Goal: Communication & Community: Answer question/provide support

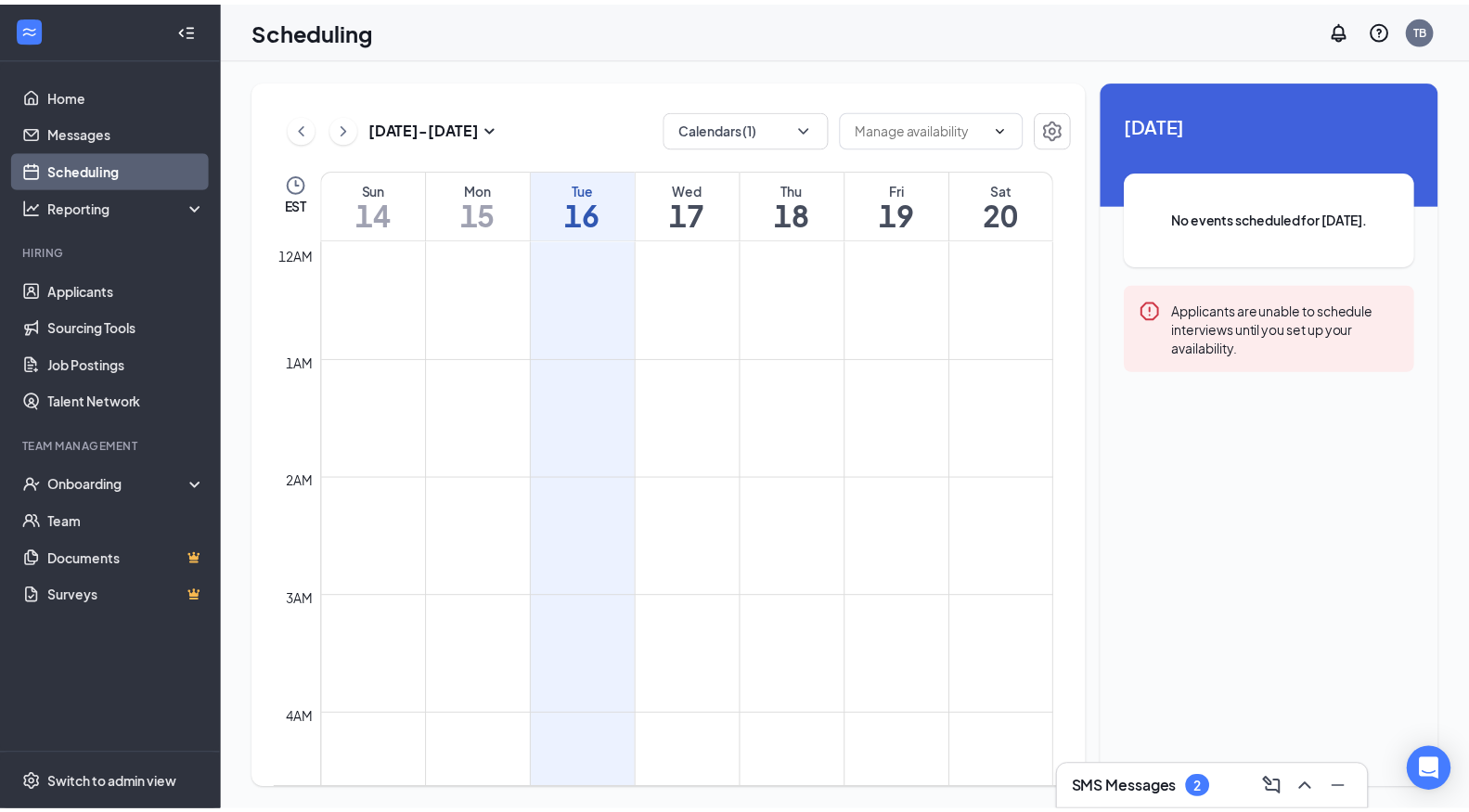
scroll to position [912, 0]
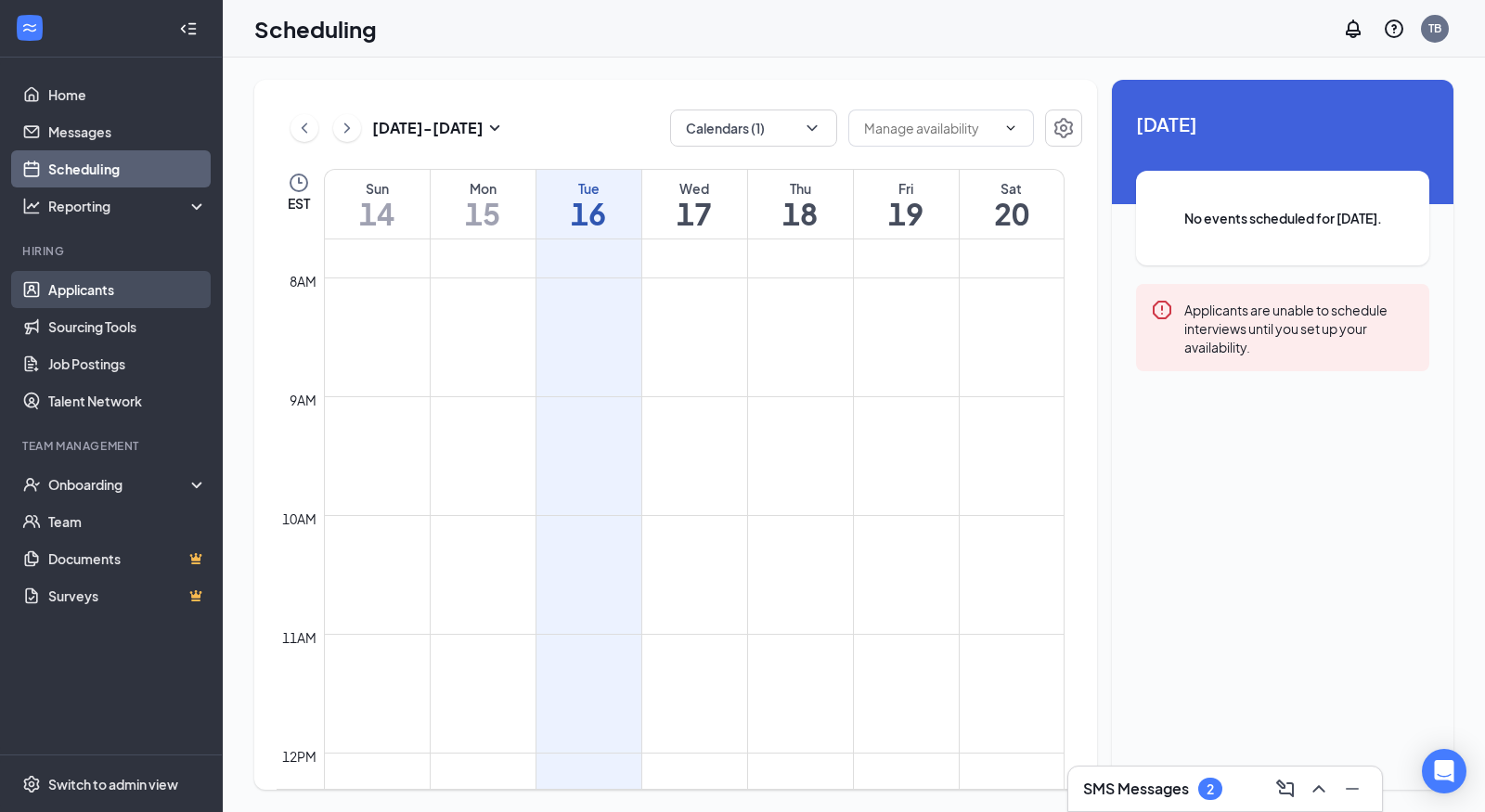
click at [148, 302] on link "Applicants" at bounding box center [128, 290] width 159 height 37
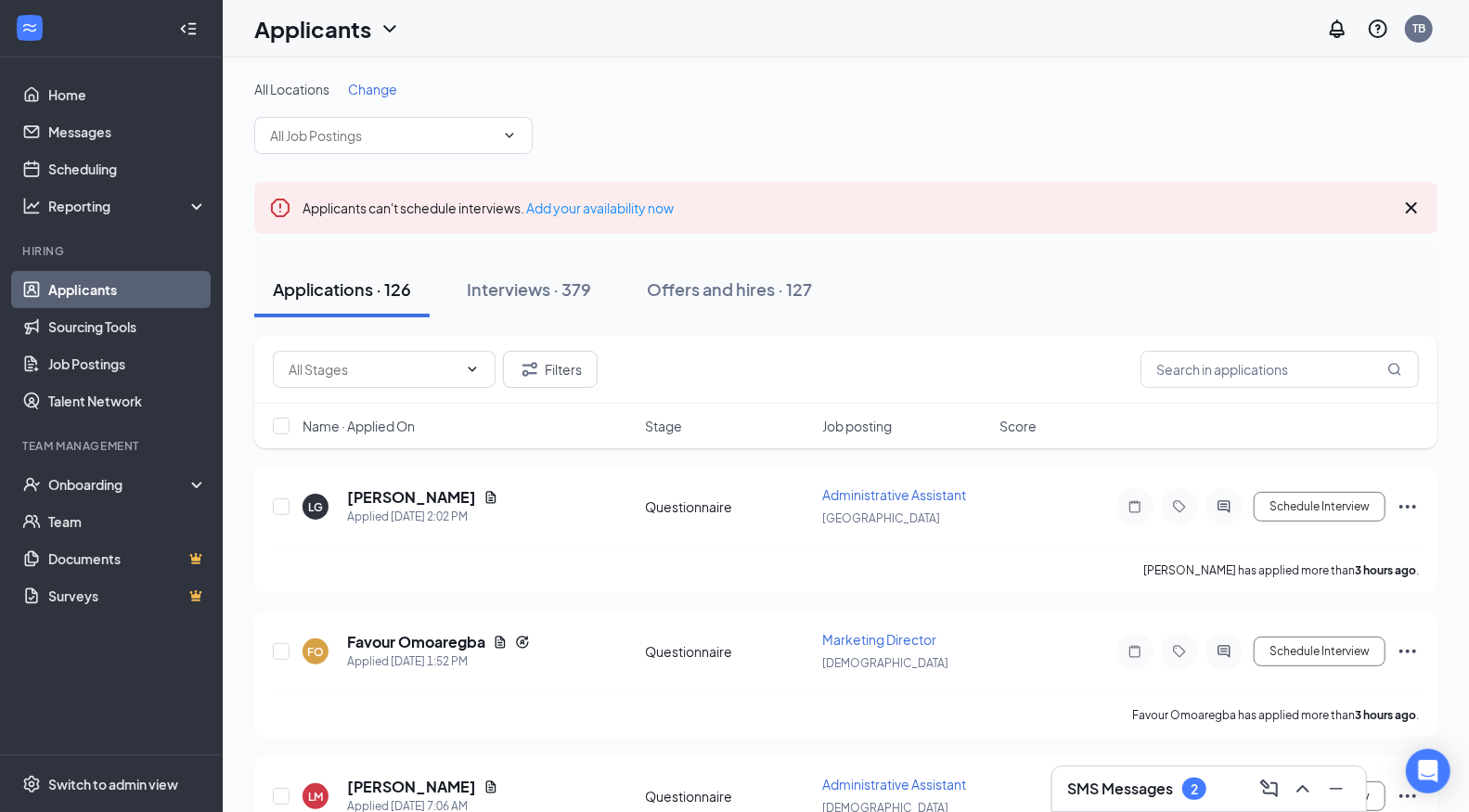
click at [1201, 805] on div "SMS Messages 2" at bounding box center [1209, 789] width 314 height 45
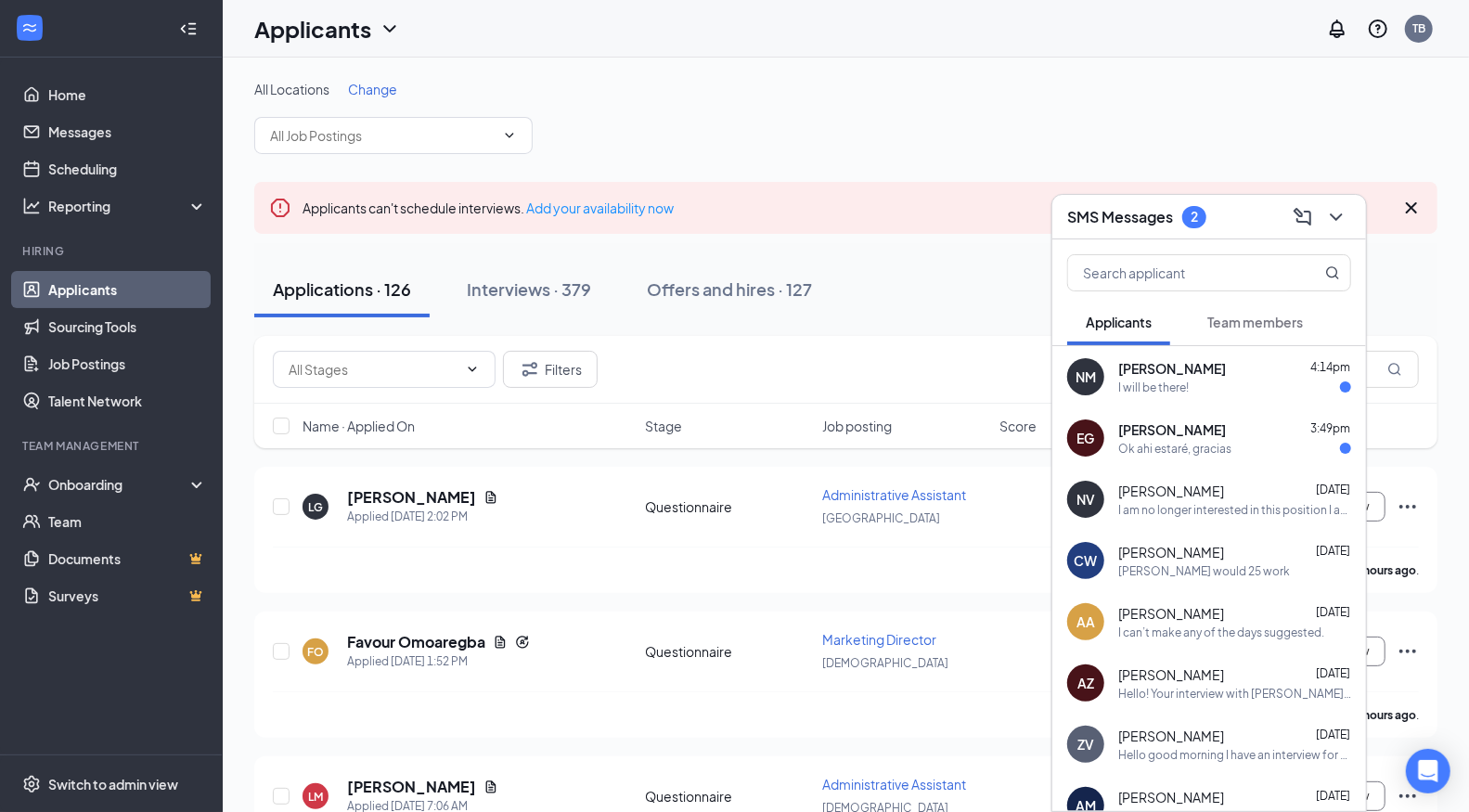
click at [1213, 460] on div "EG [PERSON_NAME] 3:49pm Ok ahi estaré, gracias" at bounding box center [1209, 438] width 314 height 62
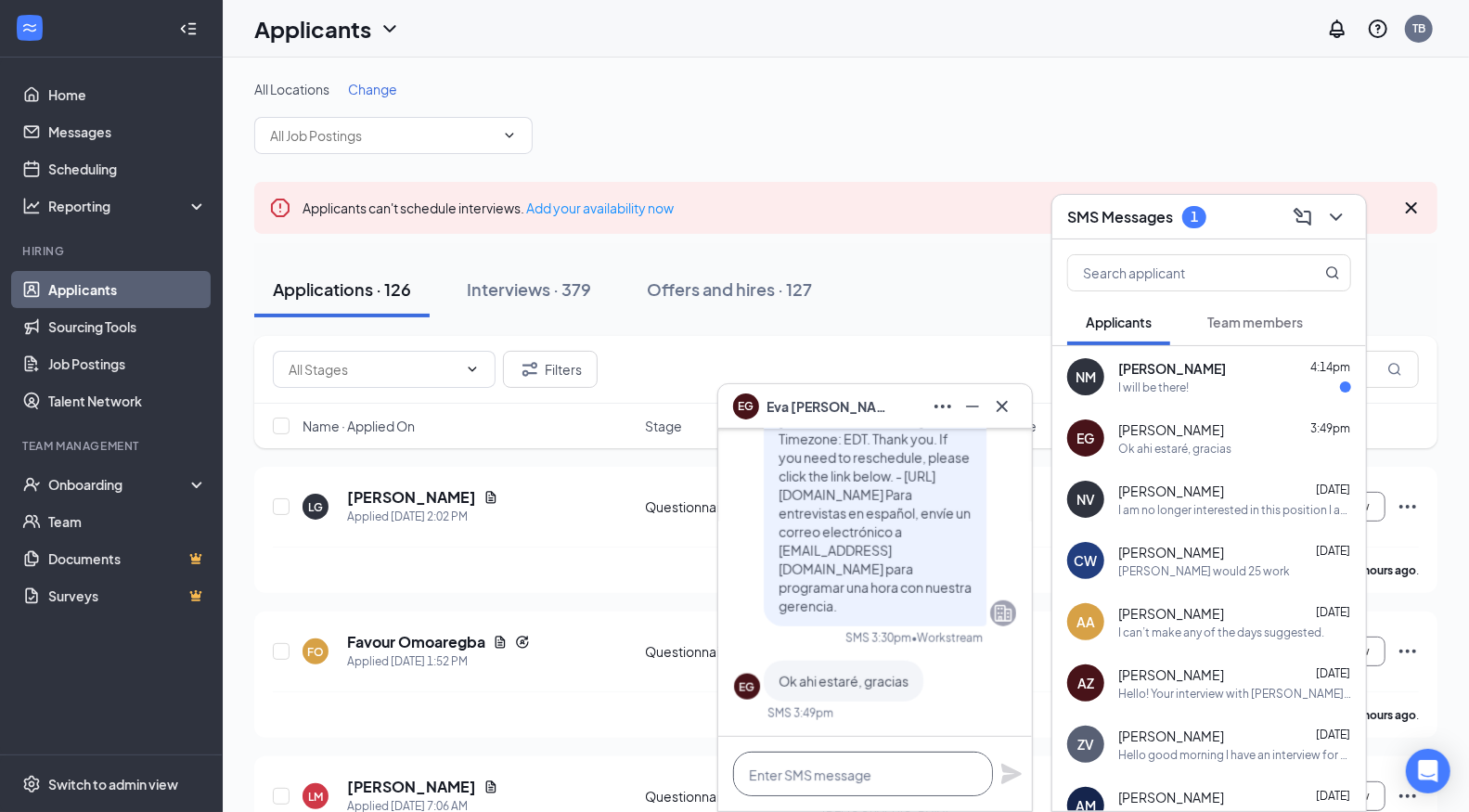
click at [847, 781] on textarea at bounding box center [863, 774] width 260 height 45
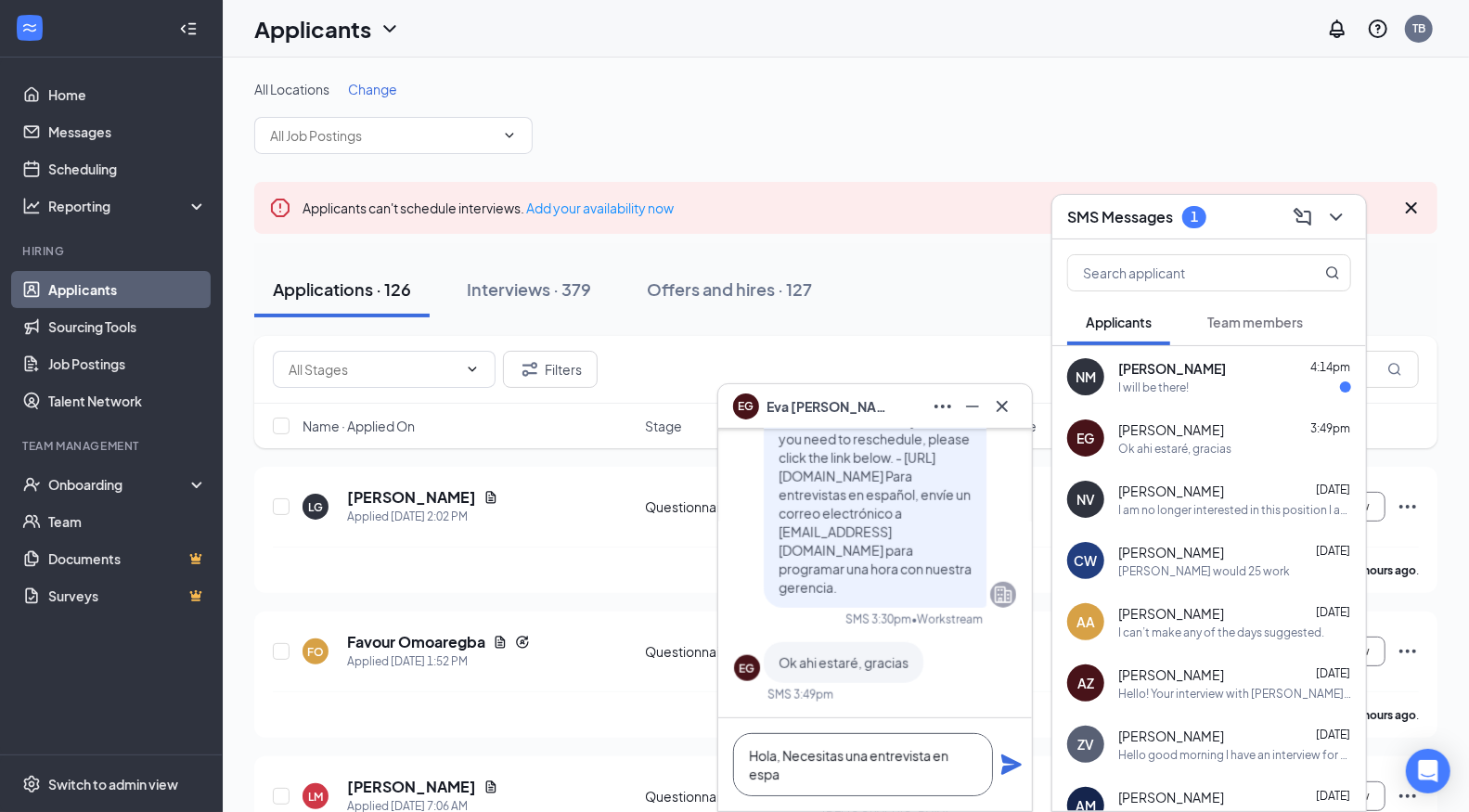
scroll to position [2, 0]
click at [779, 754] on textarea "Hola, Necesitas una entrevista en español, o no?" at bounding box center [863, 764] width 260 height 64
click at [875, 776] on textarea "Hola, ¿Necesitas una entrevista en español, o no?" at bounding box center [863, 764] width 260 height 64
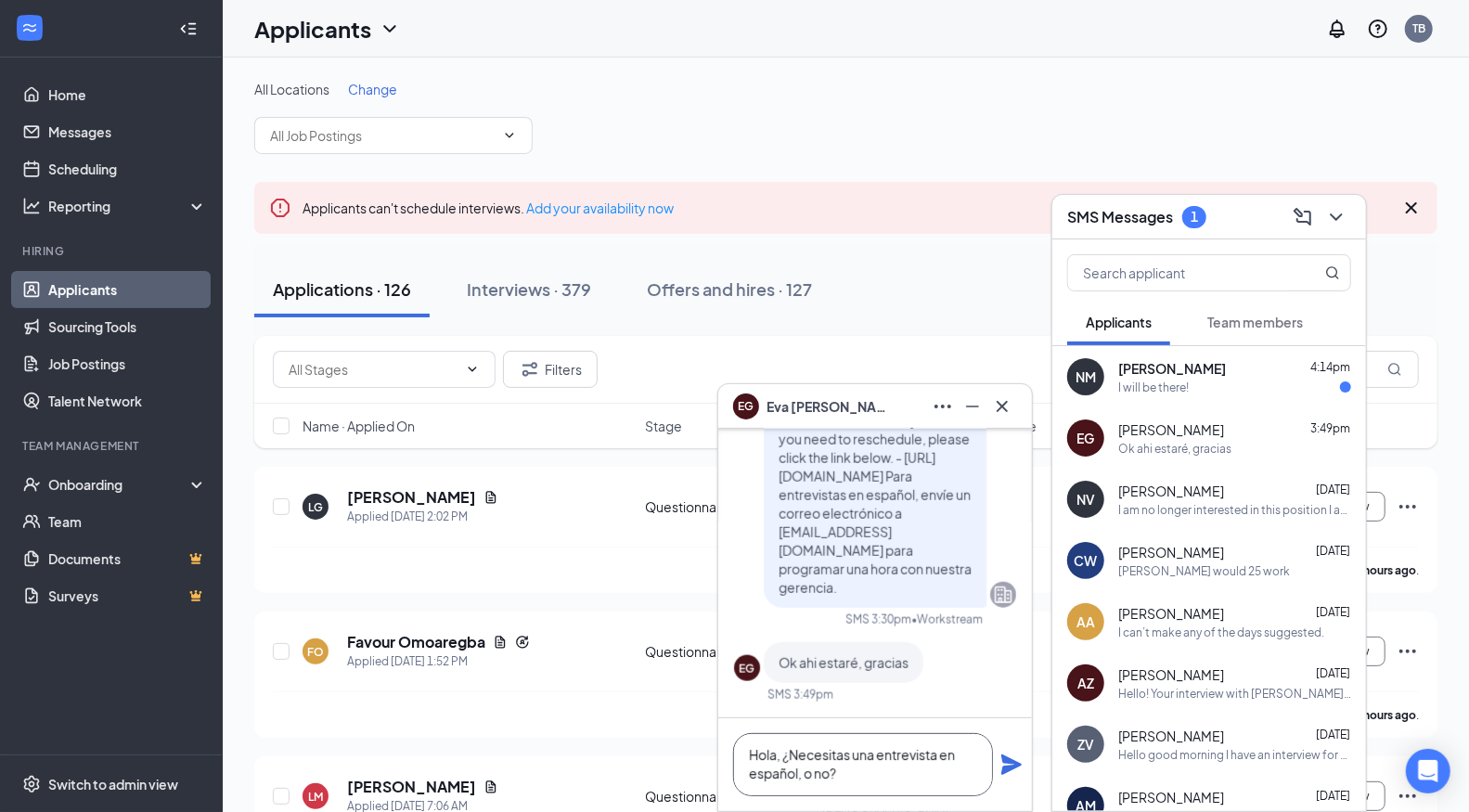
type textarea "Hola, ¿Necesitas una entrevista en español, o no?"
click at [1007, 772] on icon "Plane" at bounding box center [1011, 764] width 22 height 22
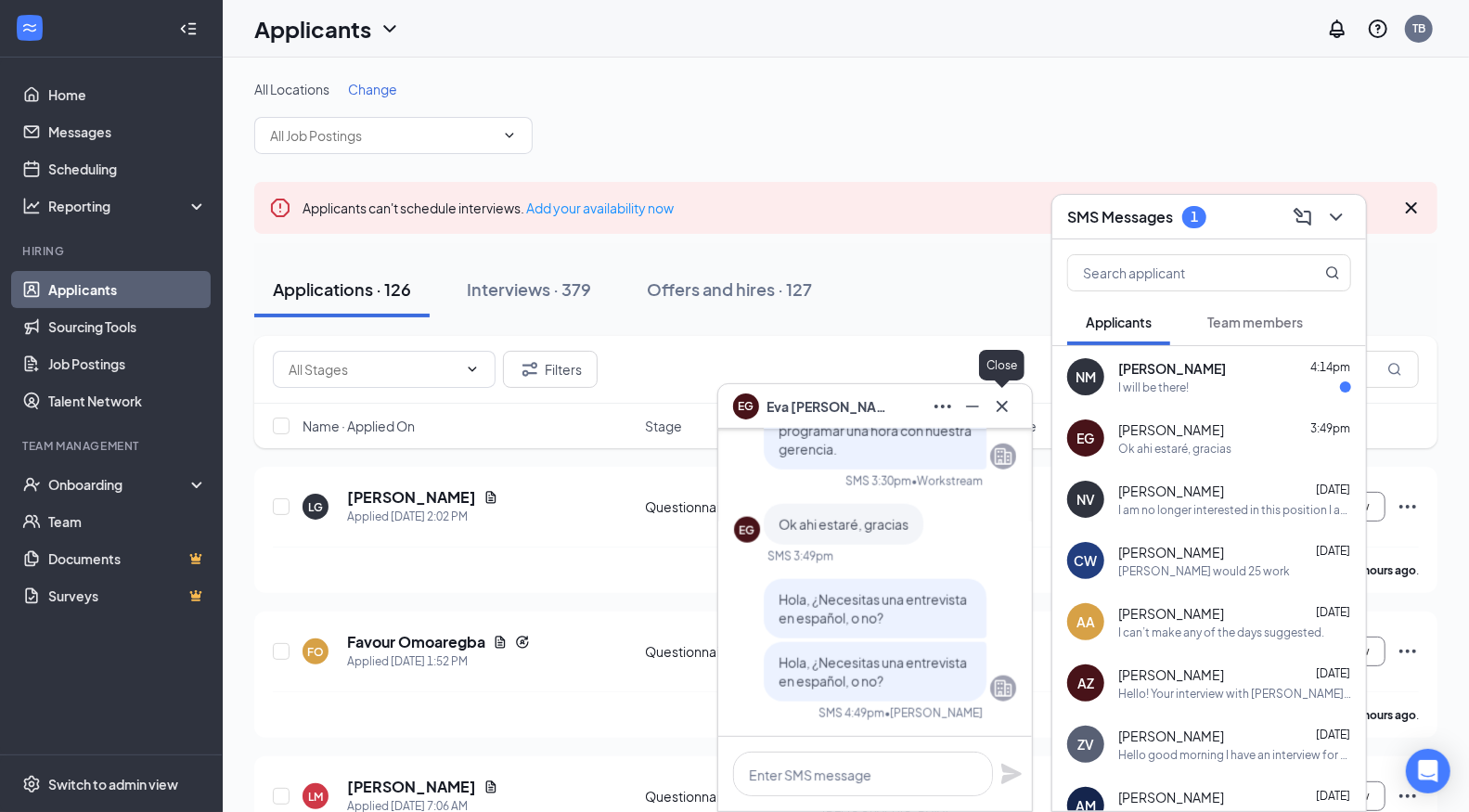
click at [1005, 414] on icon "Cross" at bounding box center [1002, 406] width 22 height 22
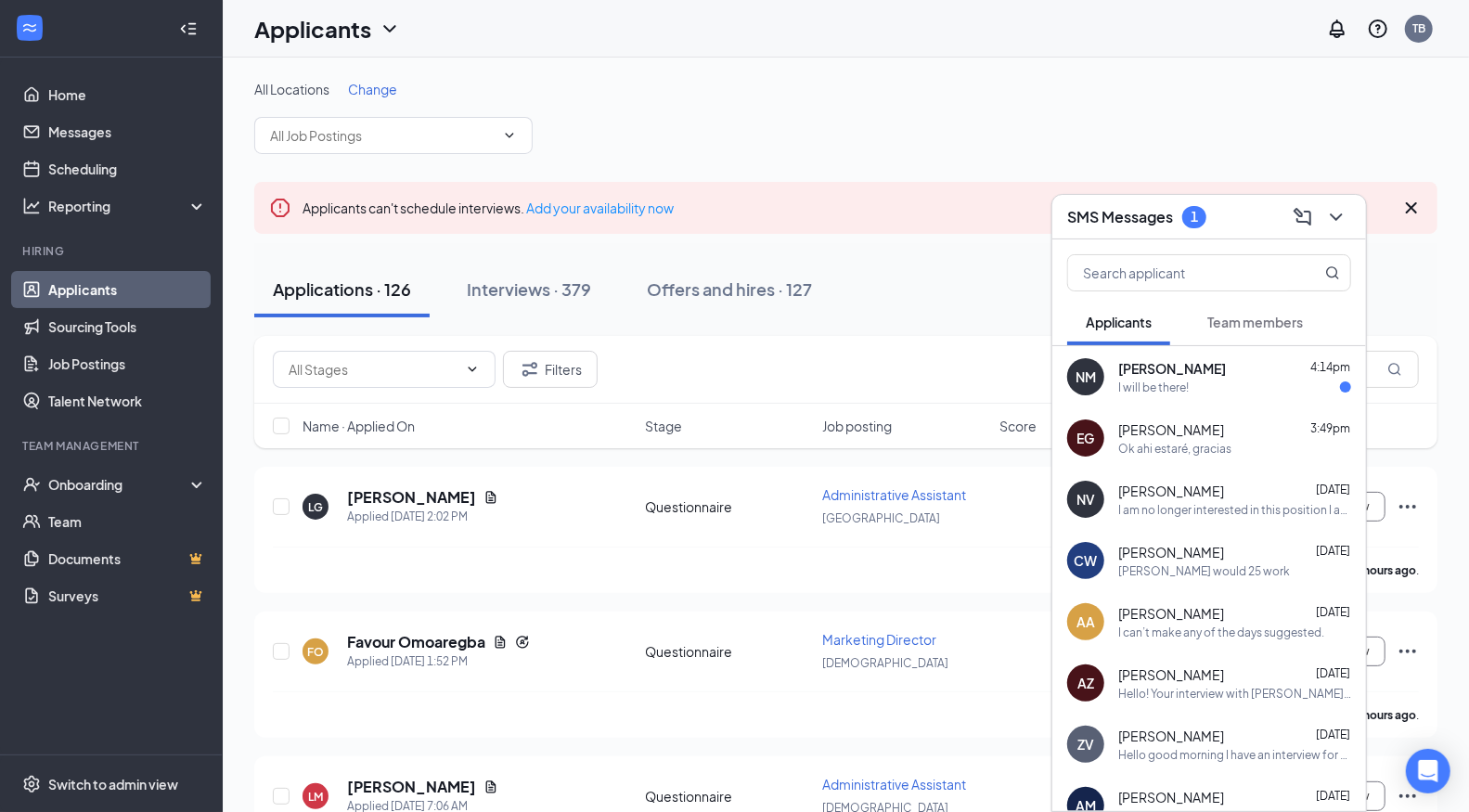
click at [1134, 384] on div "I will be there!" at bounding box center [1152, 387] width 70 height 16
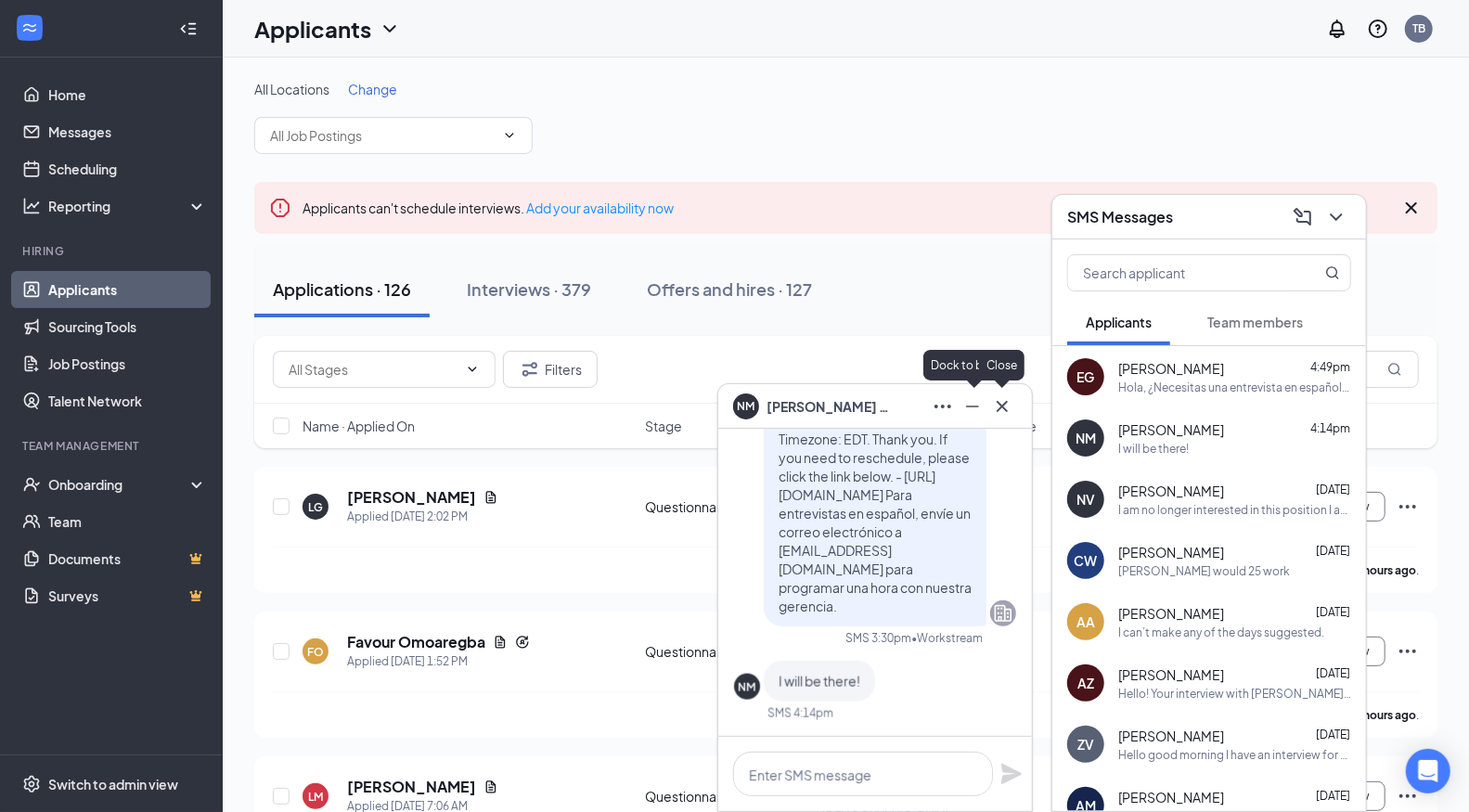
click at [999, 402] on icon "Cross" at bounding box center [1002, 406] width 22 height 22
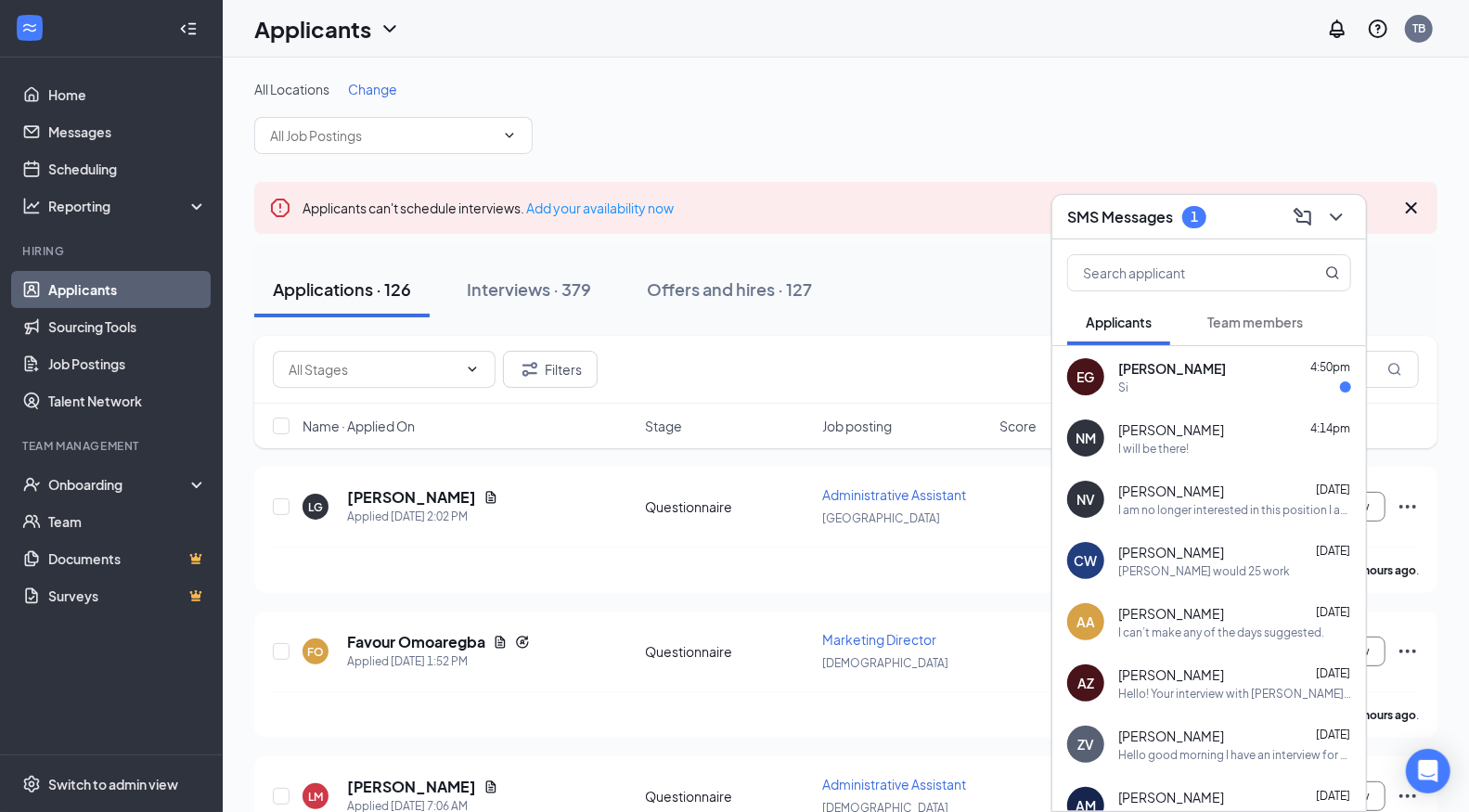
click at [1168, 382] on div "Si" at bounding box center [1234, 387] width 233 height 16
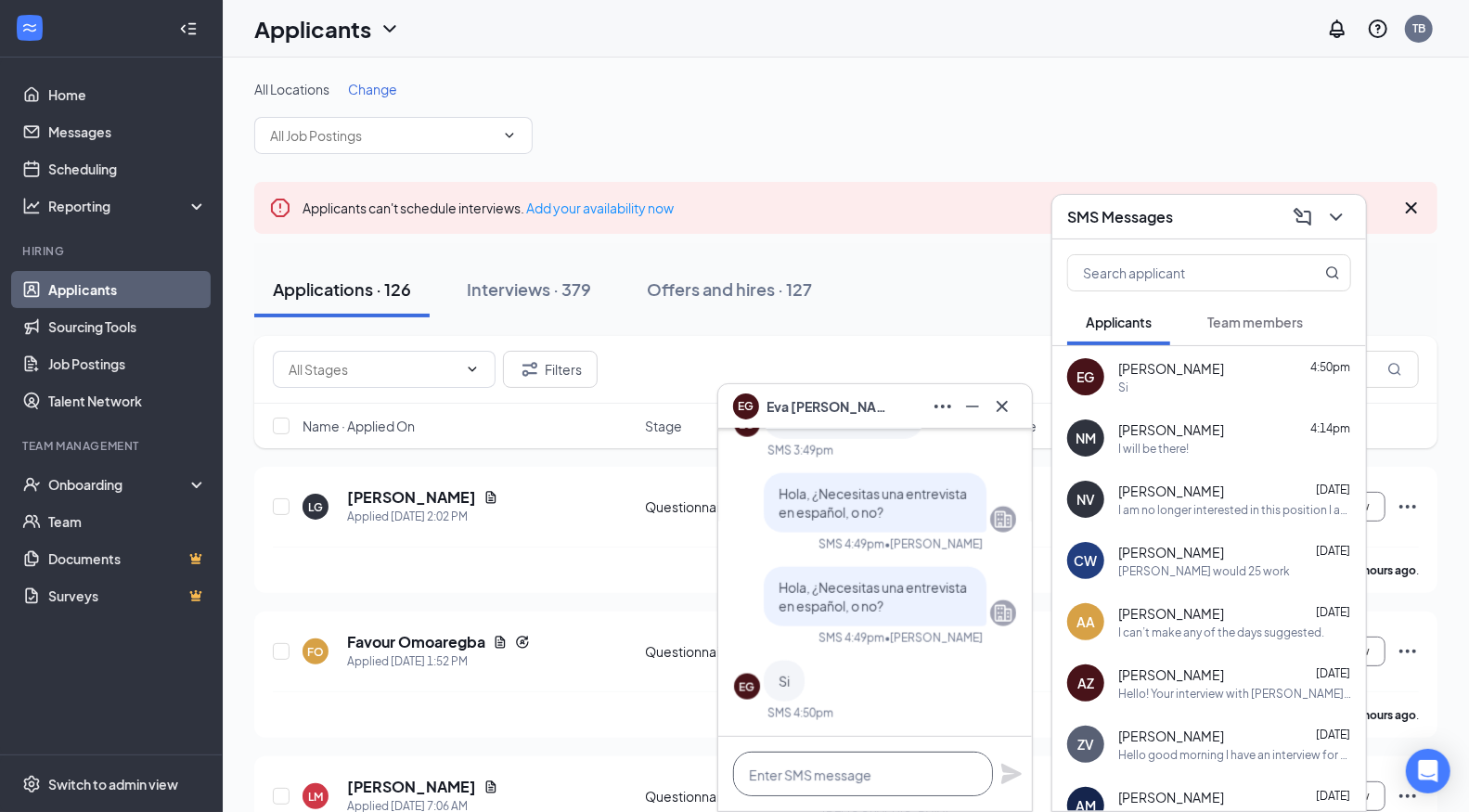
click at [871, 770] on textarea at bounding box center [863, 774] width 260 height 45
paste textarea "Muy bien, por favor llega a las 3pm, necesito tener un horario aparte para habl…"
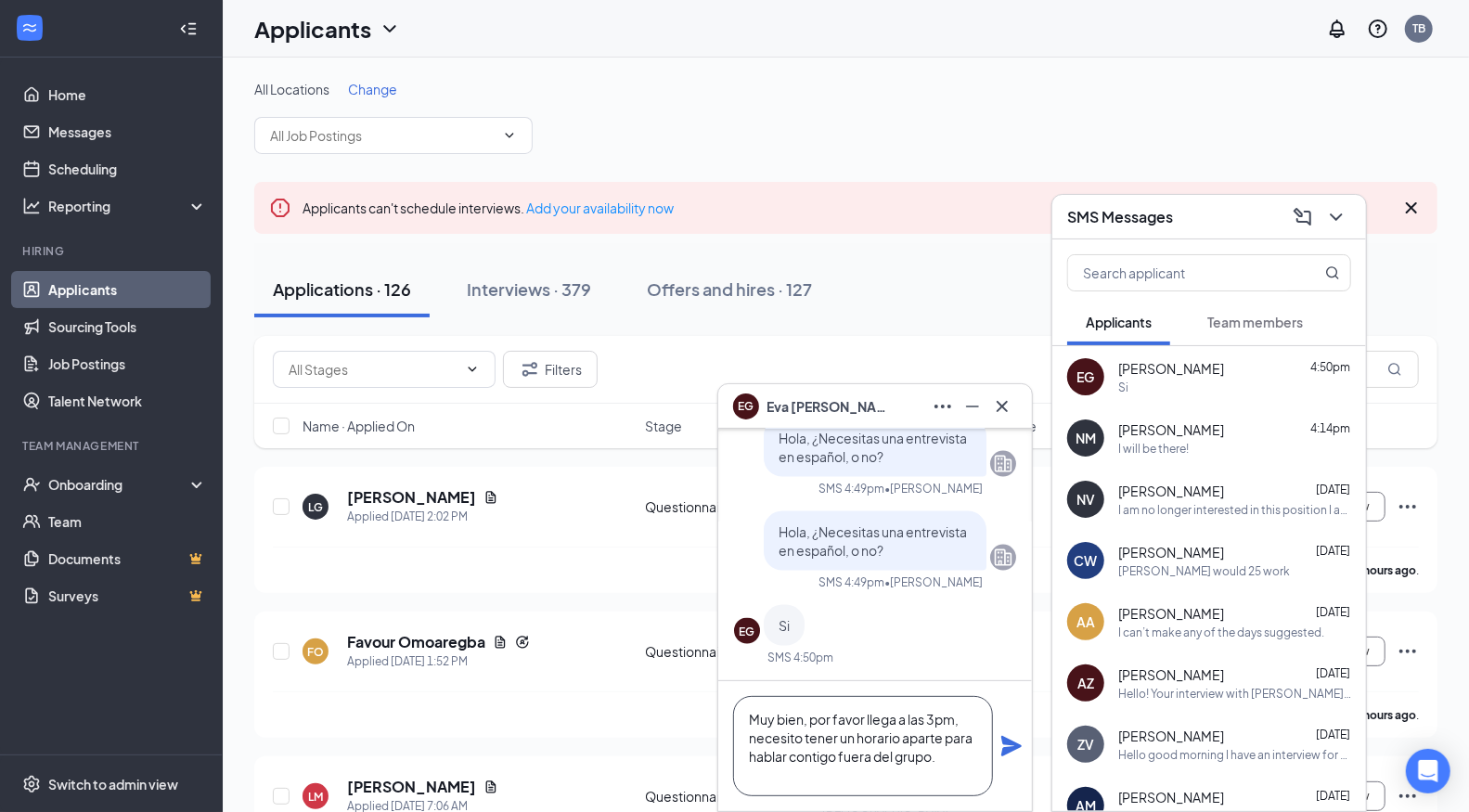
scroll to position [2, 0]
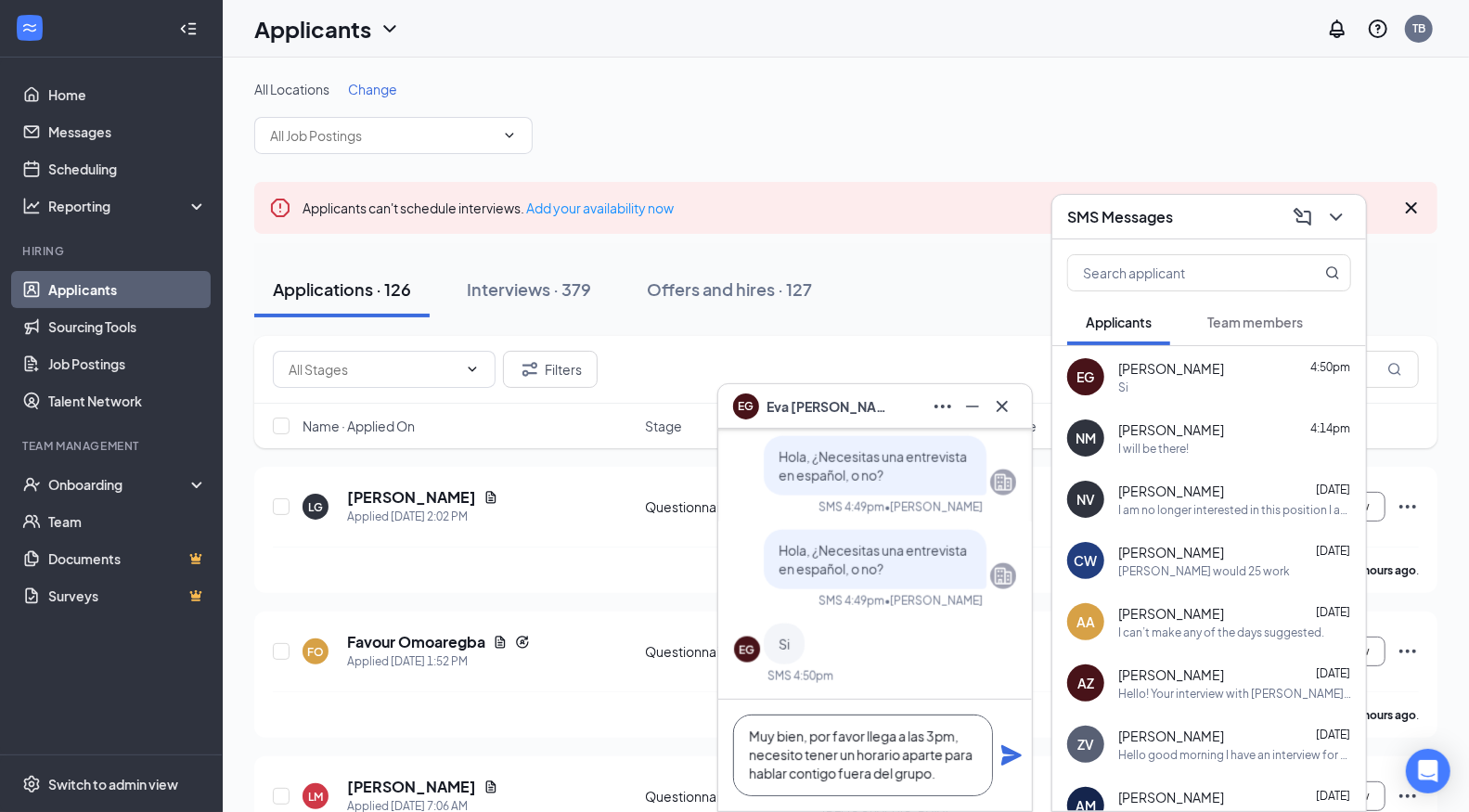
type textarea "Muy bien, por favor llega a las 3pm, necesito tener un horario aparte para habl…"
click at [1005, 762] on icon "Plane" at bounding box center [1011, 755] width 21 height 21
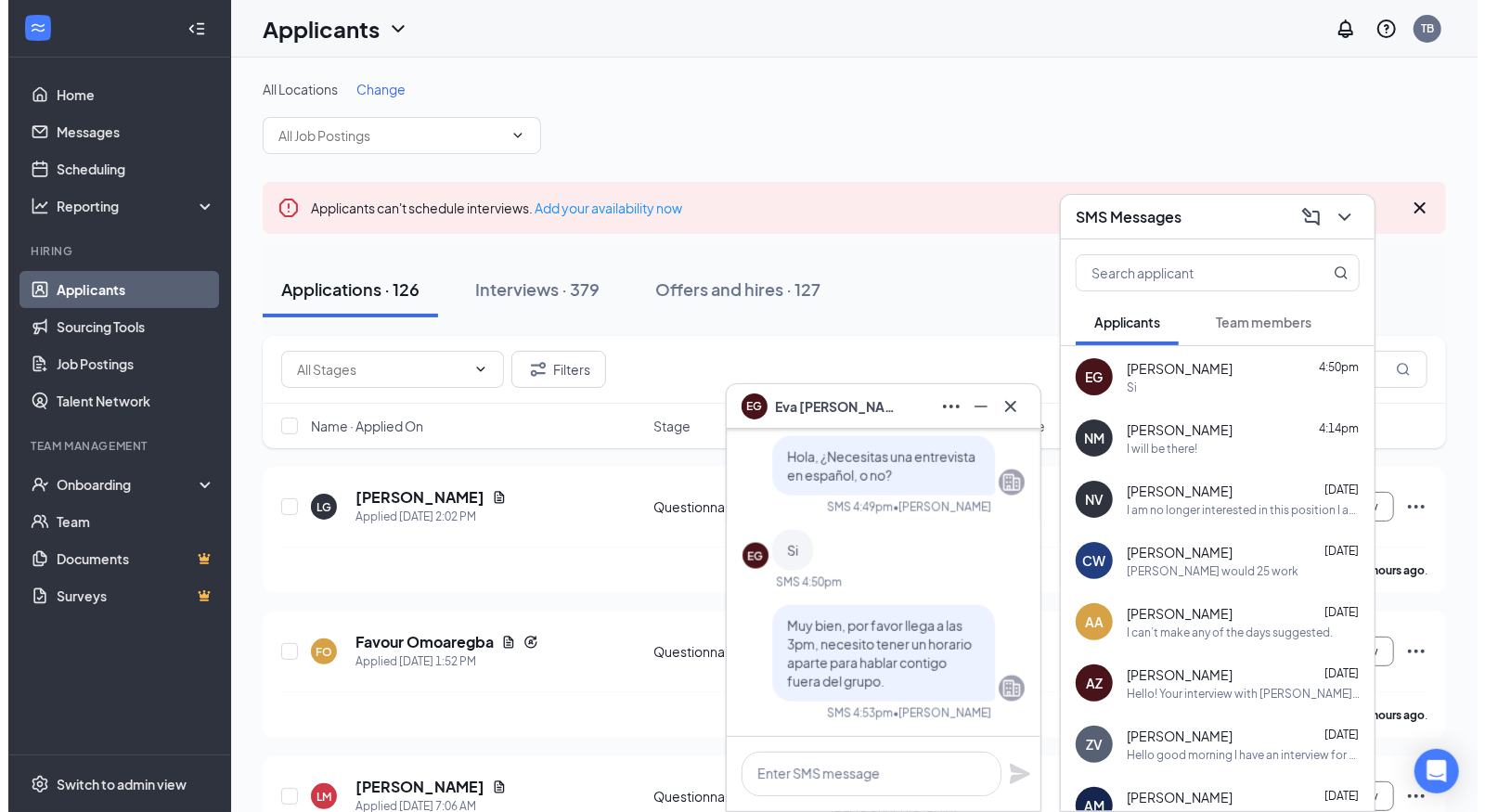
scroll to position [0, 0]
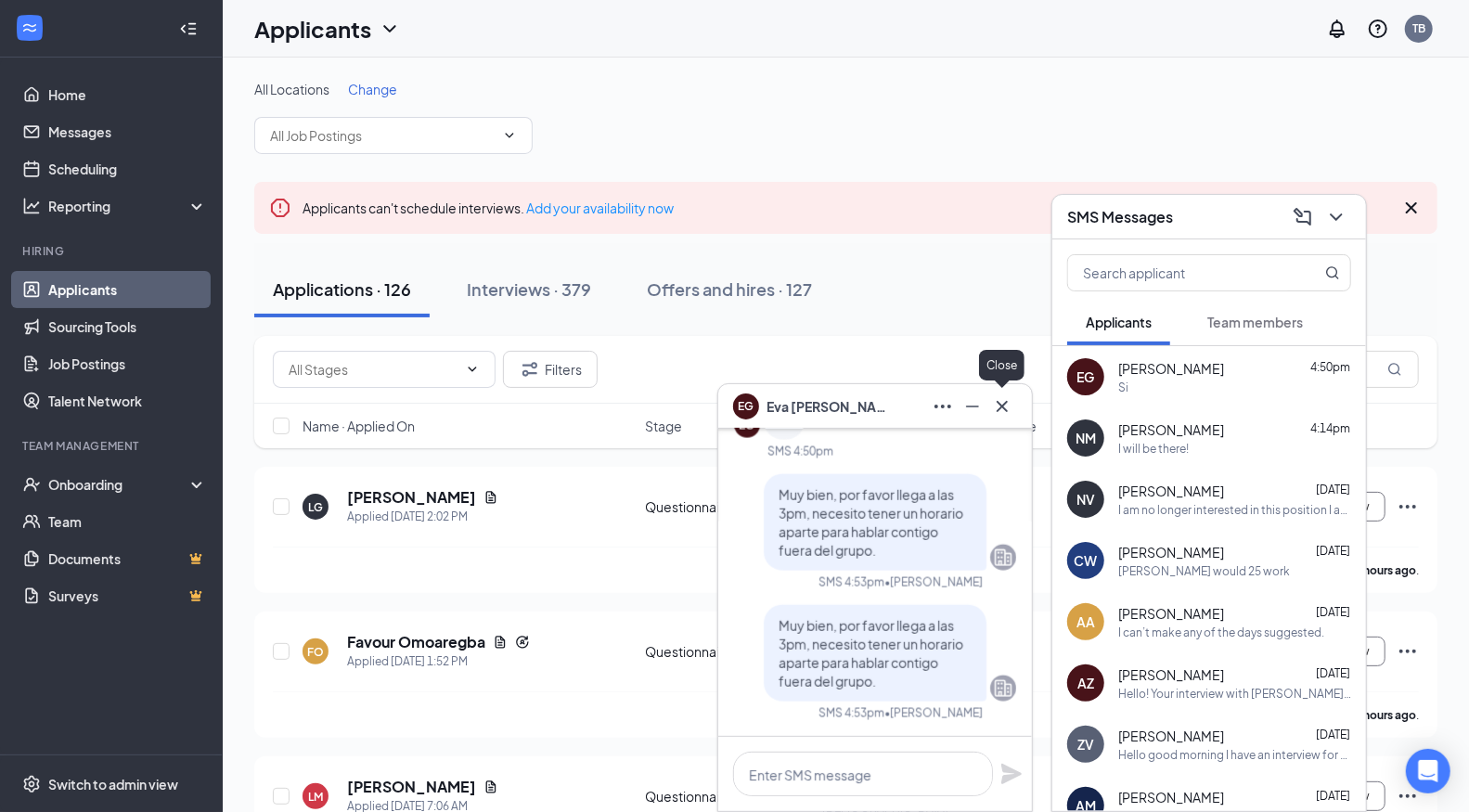
click at [1002, 408] on icon "Cross" at bounding box center [1002, 406] width 22 height 22
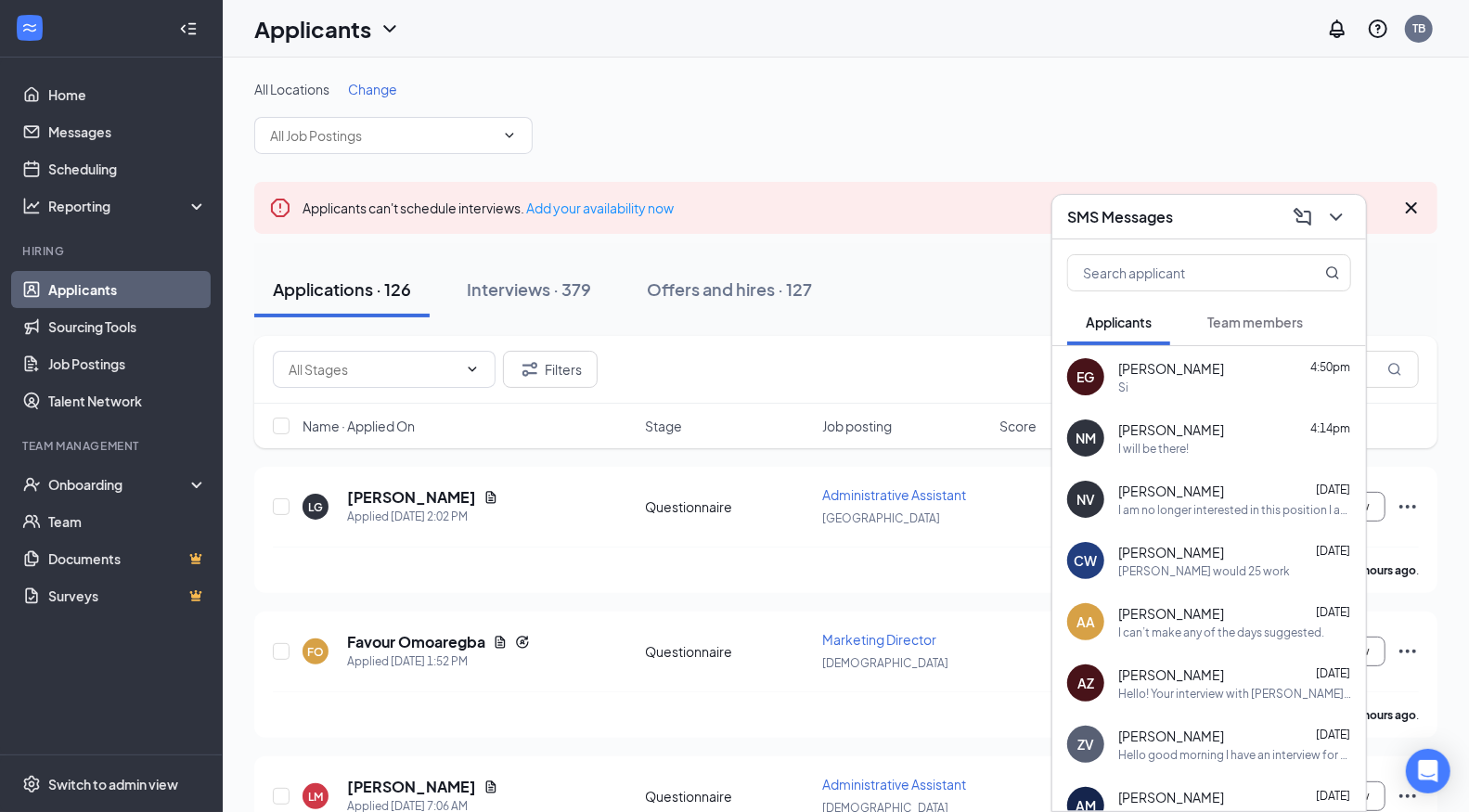
click at [1205, 229] on div "SMS Messages" at bounding box center [1209, 216] width 284 height 29
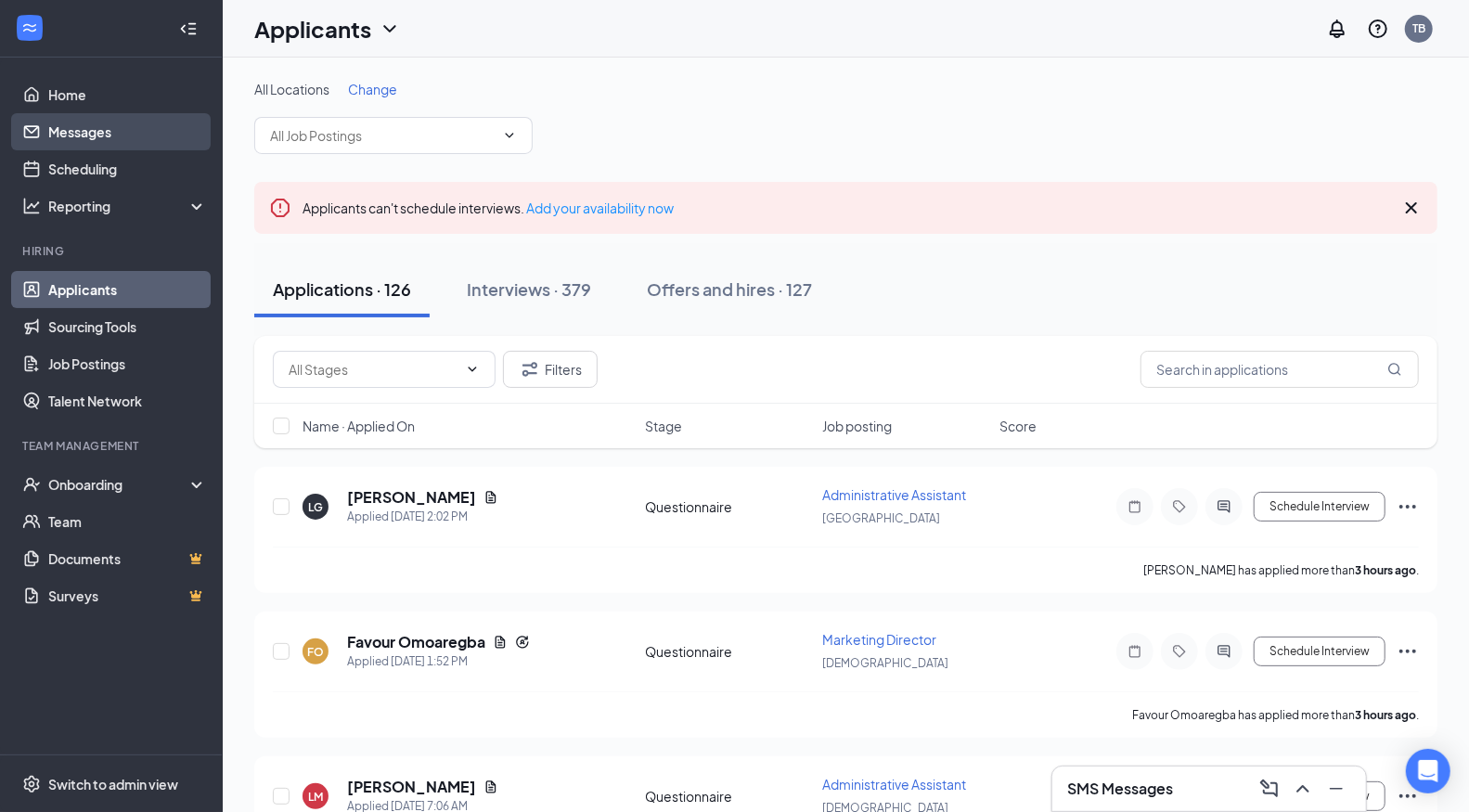
click at [93, 133] on link "Messages" at bounding box center [128, 132] width 159 height 37
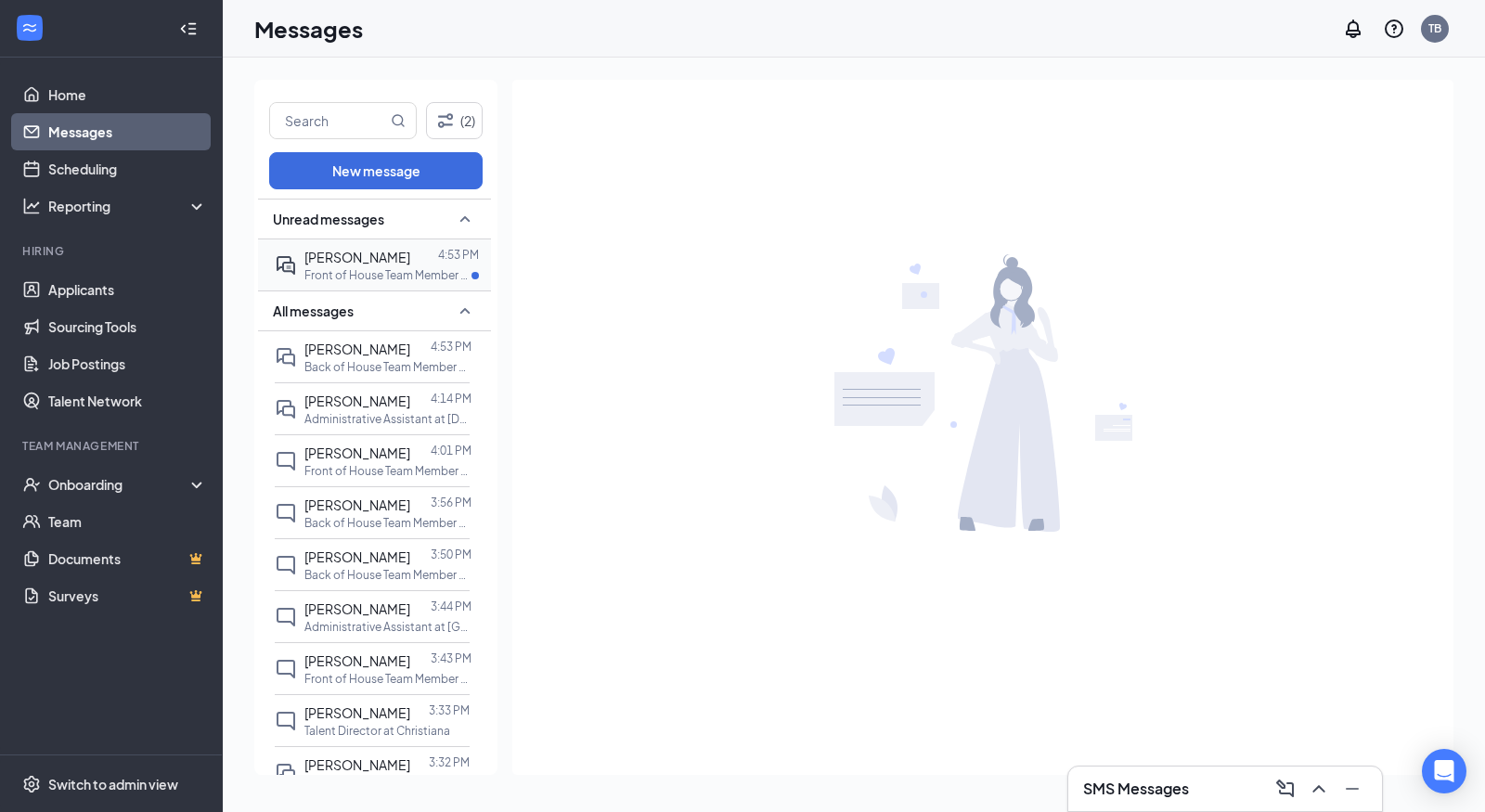
click at [343, 267] on p "Front of House Team Member at [GEOGRAPHIC_DATA]" at bounding box center [388, 275] width 167 height 16
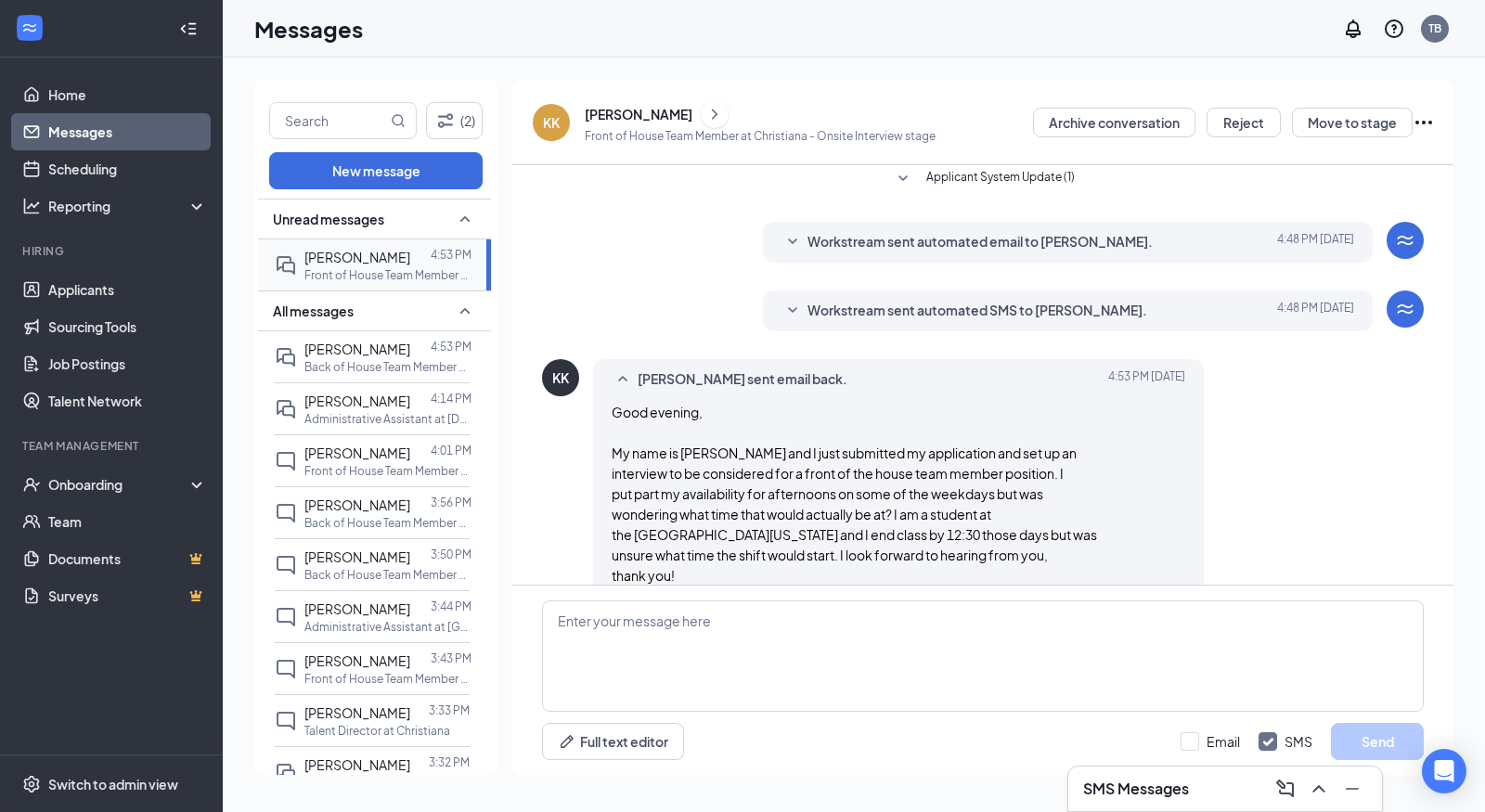
scroll to position [504, 0]
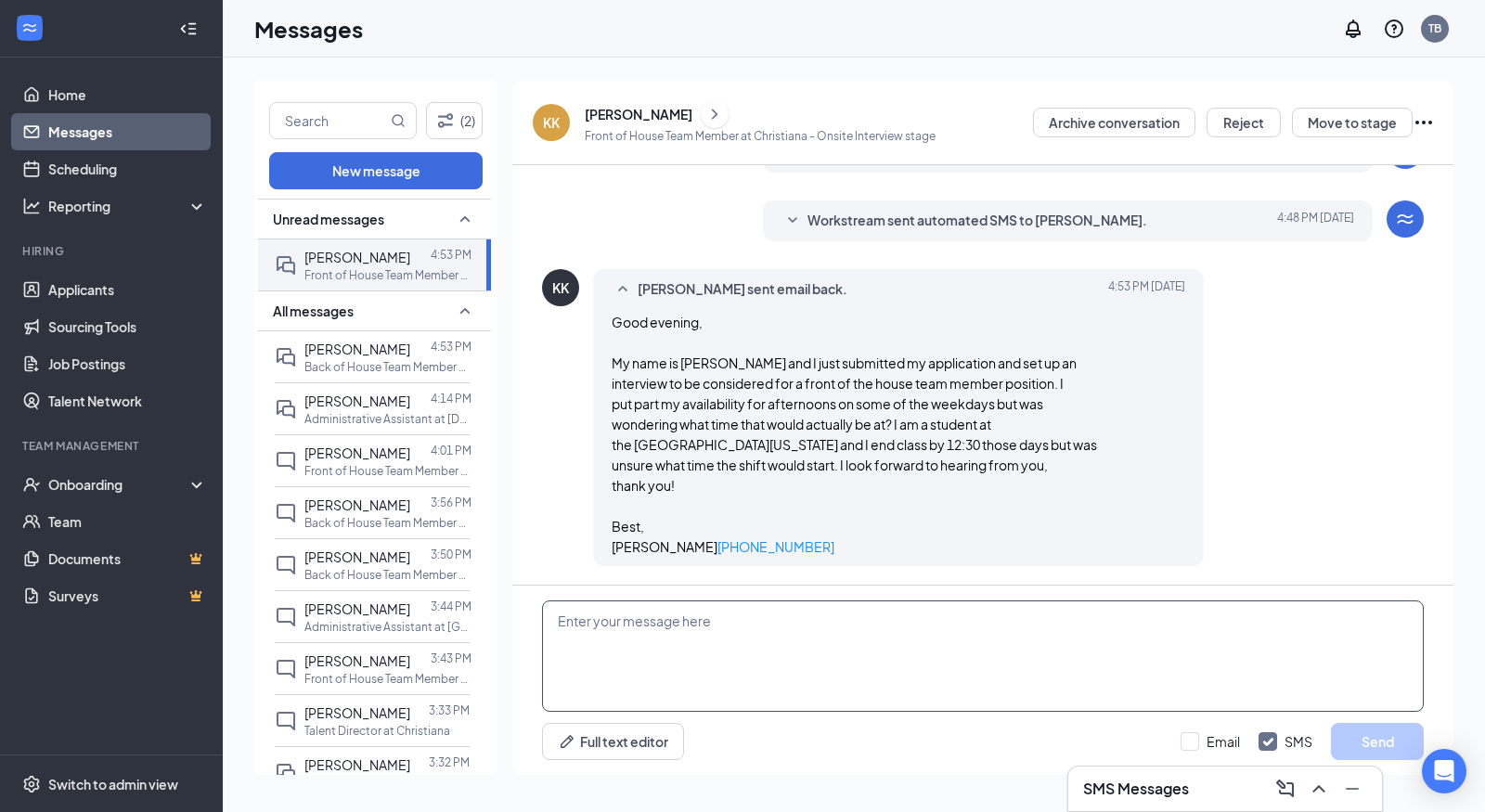
click at [575, 625] on textarea at bounding box center [982, 655] width 881 height 111
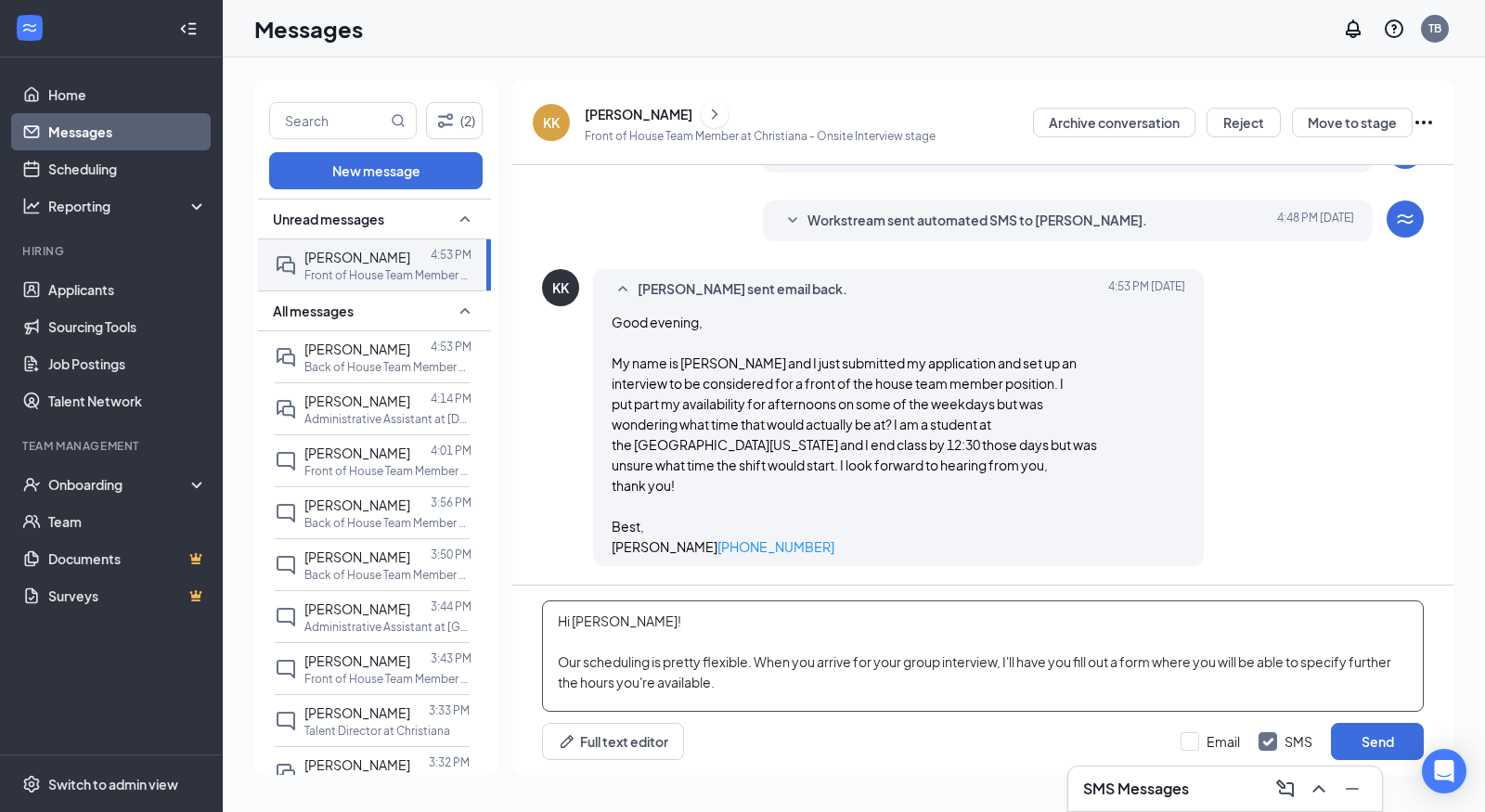
scroll to position [20, 0]
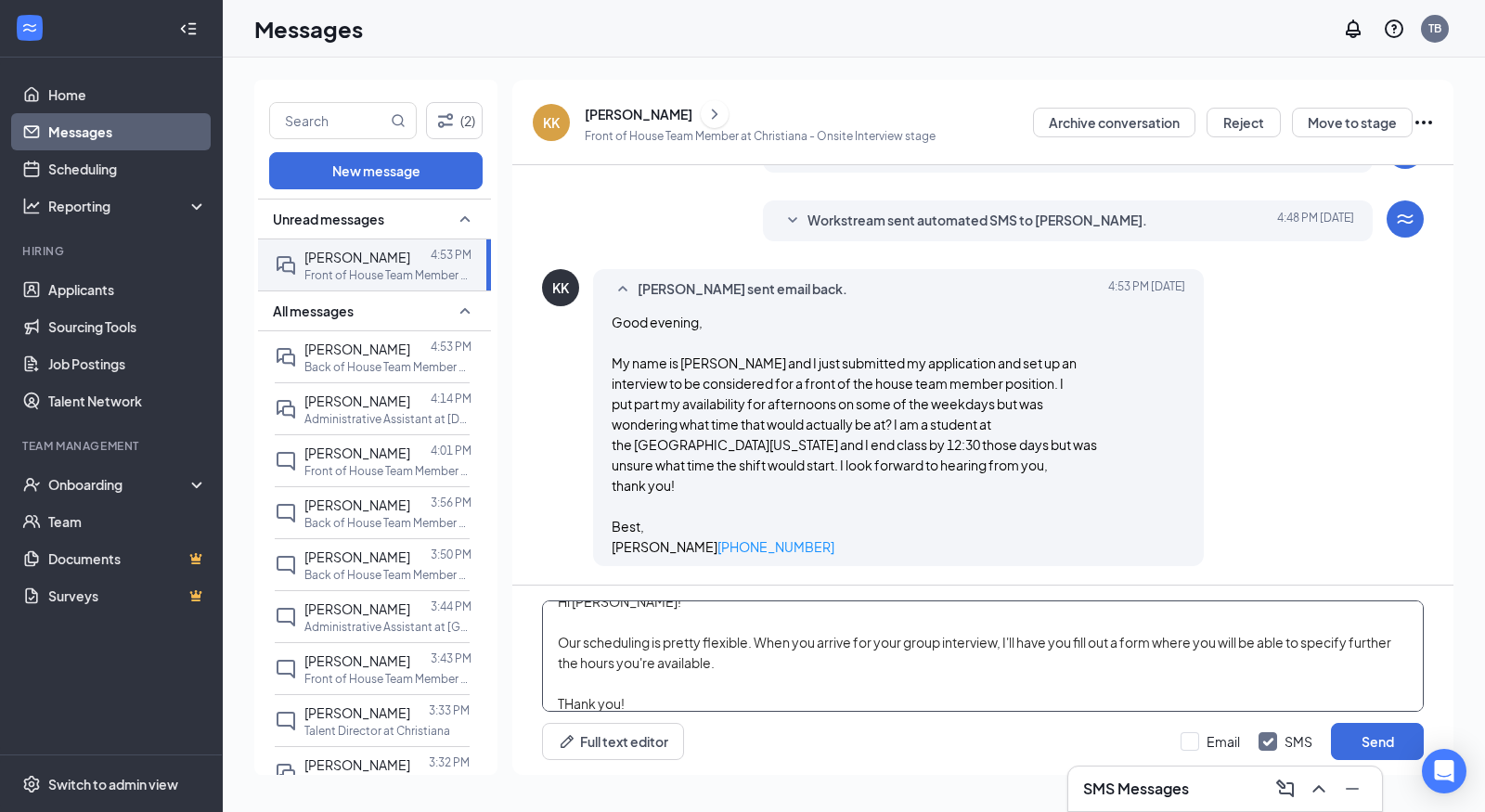
click at [572, 703] on textarea "Hi [PERSON_NAME]! Our scheduling is pretty flexible. When you arrive for your g…" at bounding box center [982, 655] width 881 height 111
click at [645, 719] on div "Hi [PERSON_NAME]! Our scheduling is pretty flexible. When you arrive for your g…" at bounding box center [982, 679] width 941 height 190
click at [648, 695] on textarea "Hi [PERSON_NAME]! Our scheduling is pretty flexible. When you arrive for your g…" at bounding box center [982, 655] width 881 height 111
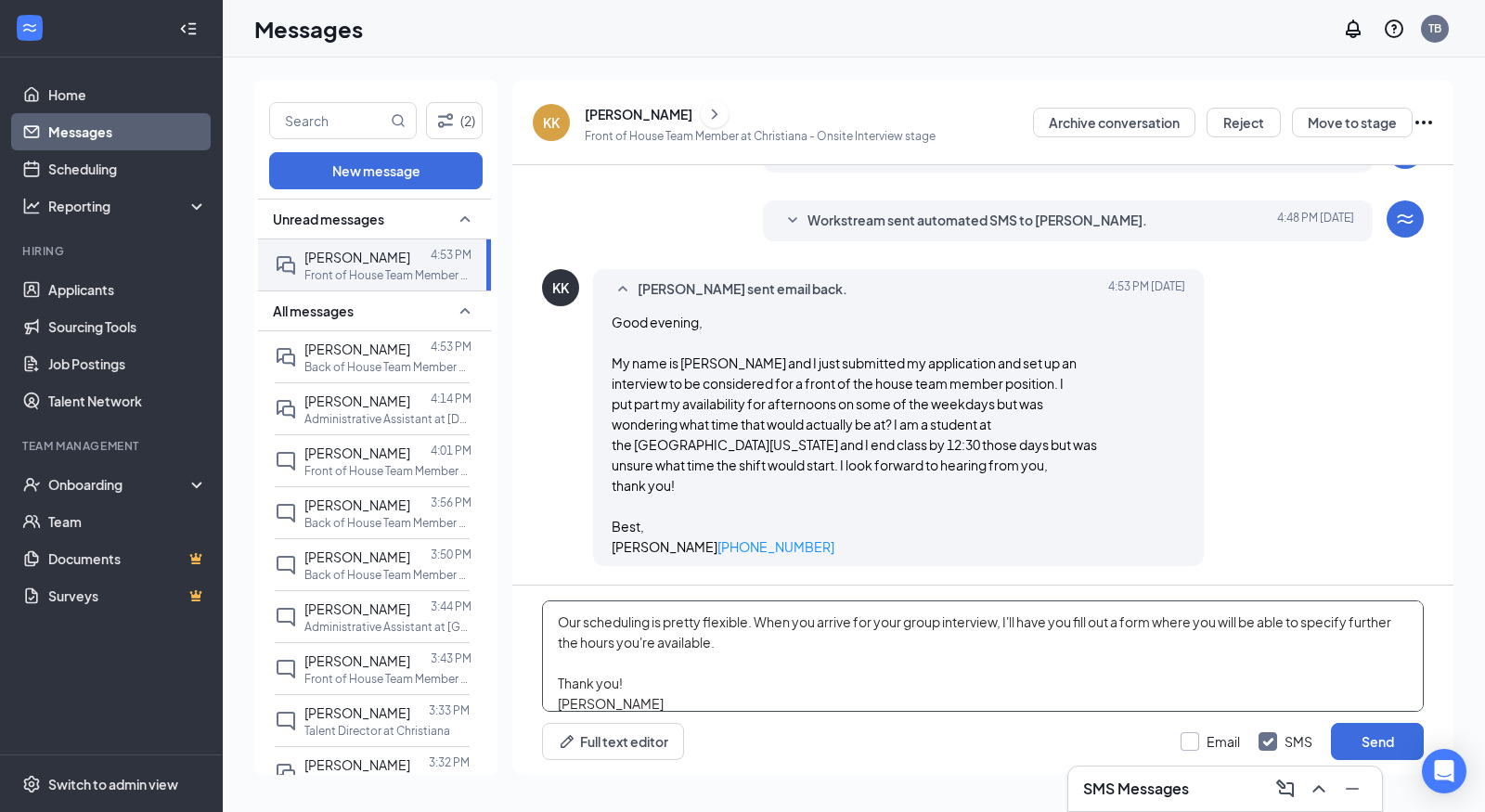
type textarea "Hi [PERSON_NAME]! Our scheduling is pretty flexible. When you arrive for your g…"
click at [1187, 741] on input "Email" at bounding box center [1210, 741] width 60 height 19
checkbox input "true"
click at [1283, 739] on input "SMS" at bounding box center [1285, 741] width 54 height 19
checkbox input "false"
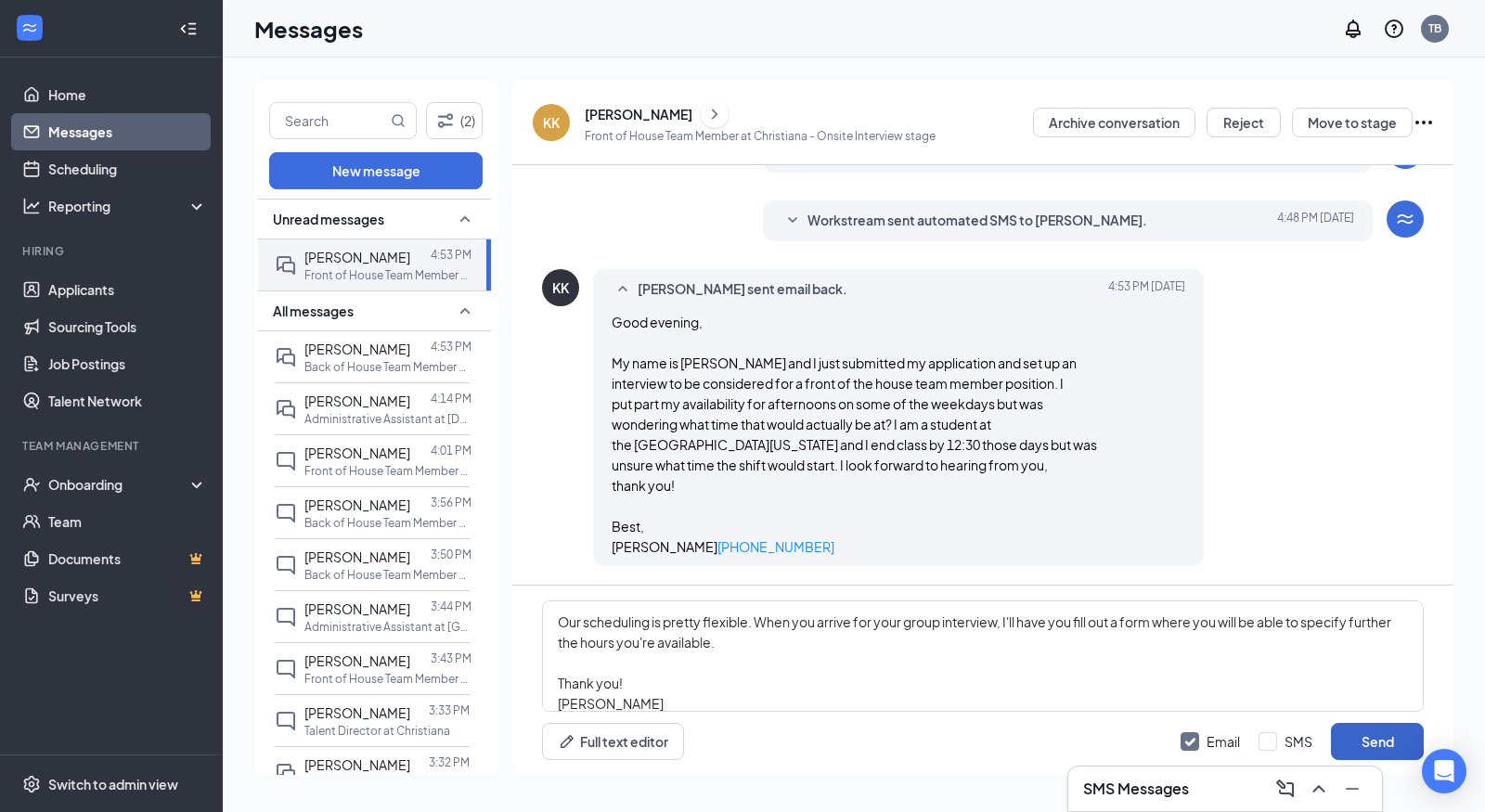
click at [1352, 737] on button "Send" at bounding box center [1377, 741] width 93 height 37
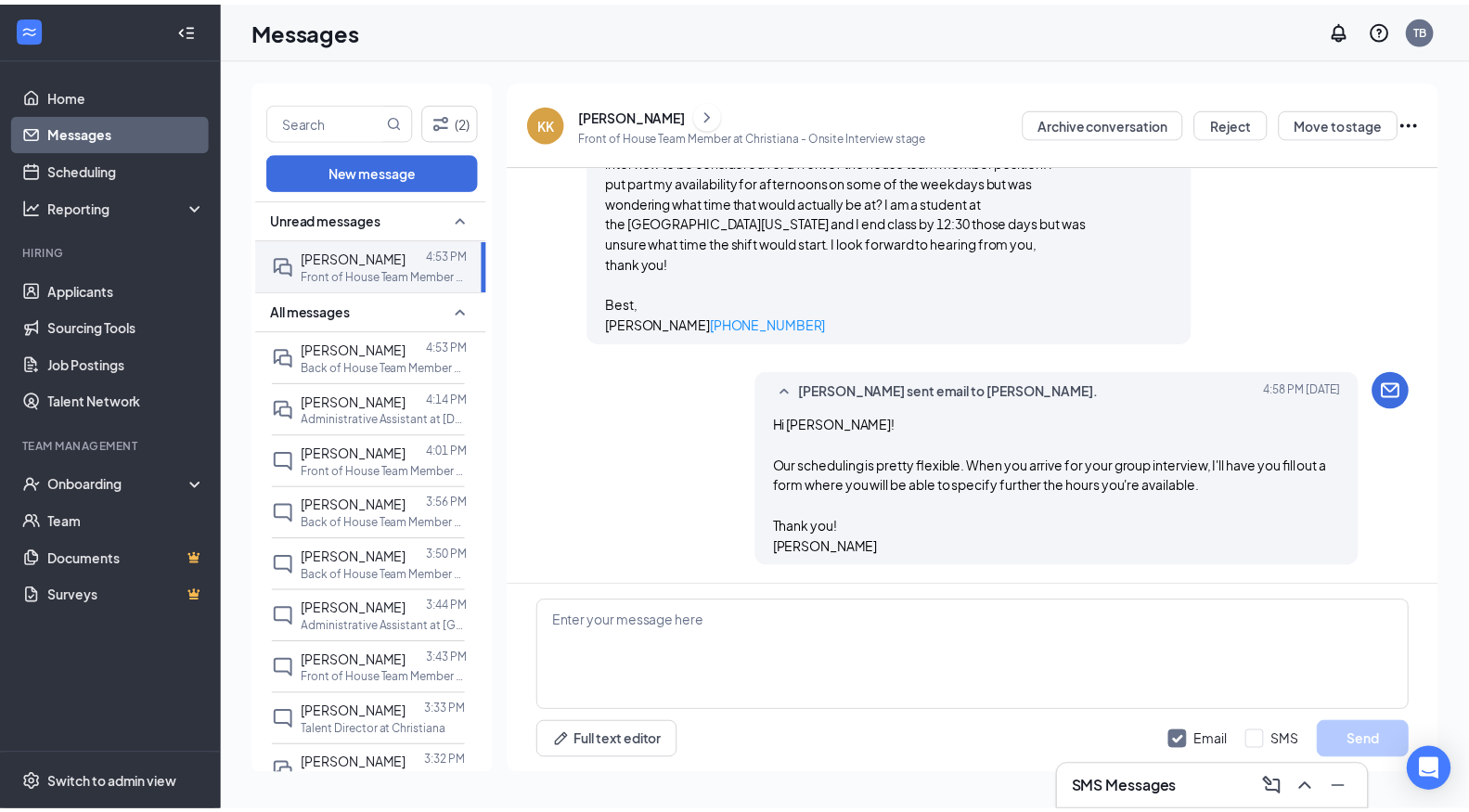
scroll to position [726, 0]
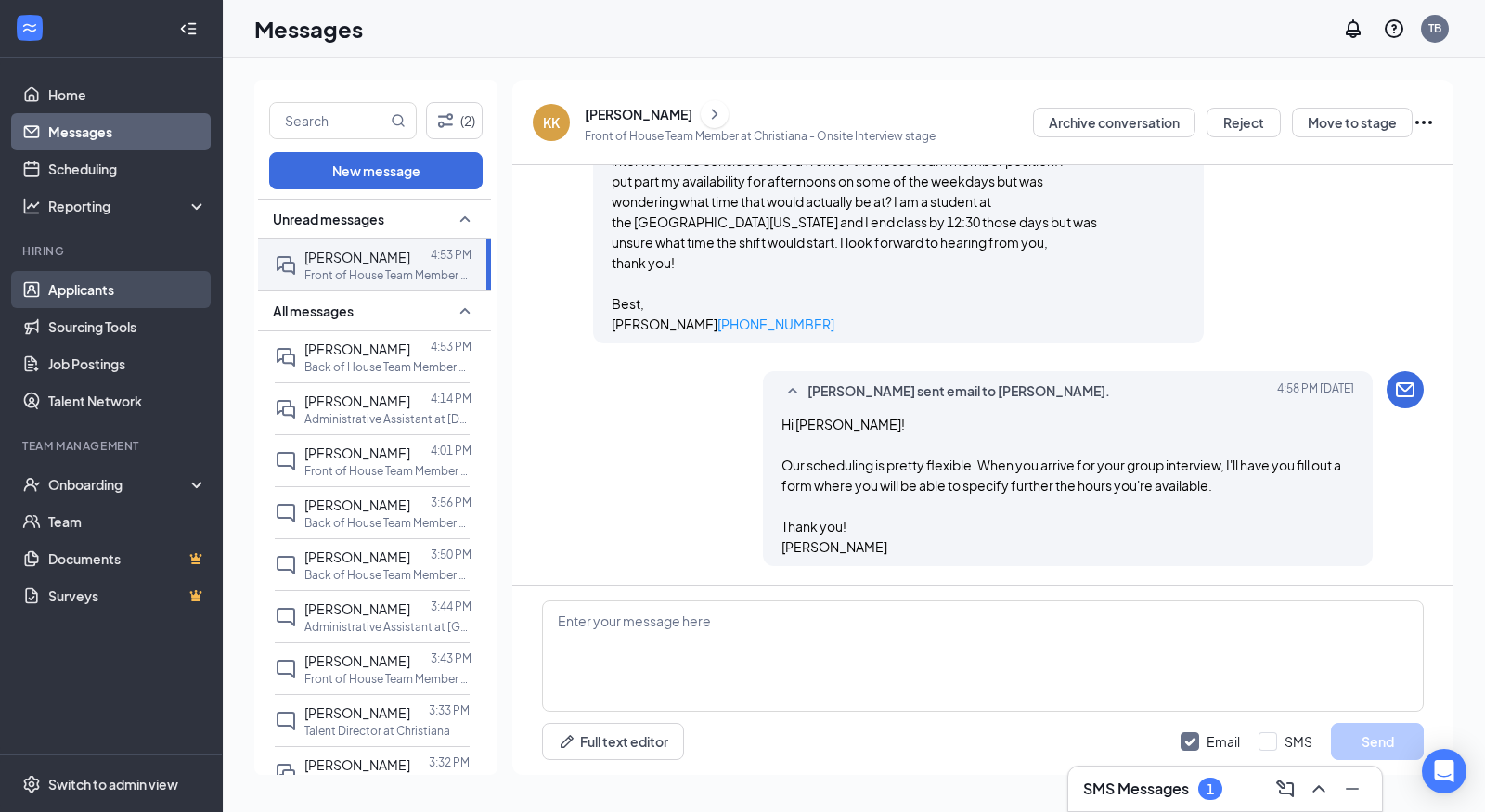
click at [71, 292] on link "Applicants" at bounding box center [128, 290] width 159 height 37
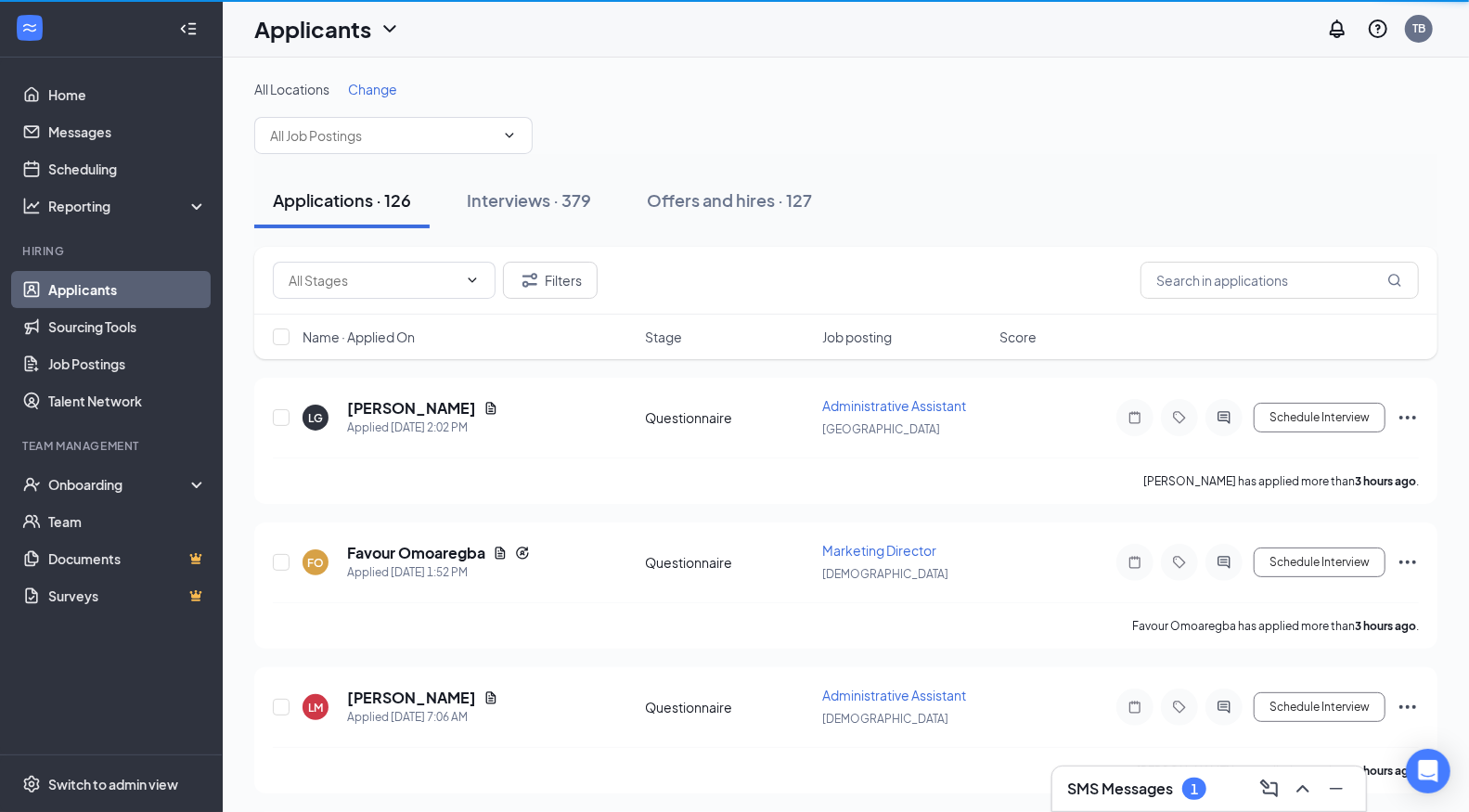
click at [1197, 798] on div "1" at bounding box center [1194, 789] width 24 height 22
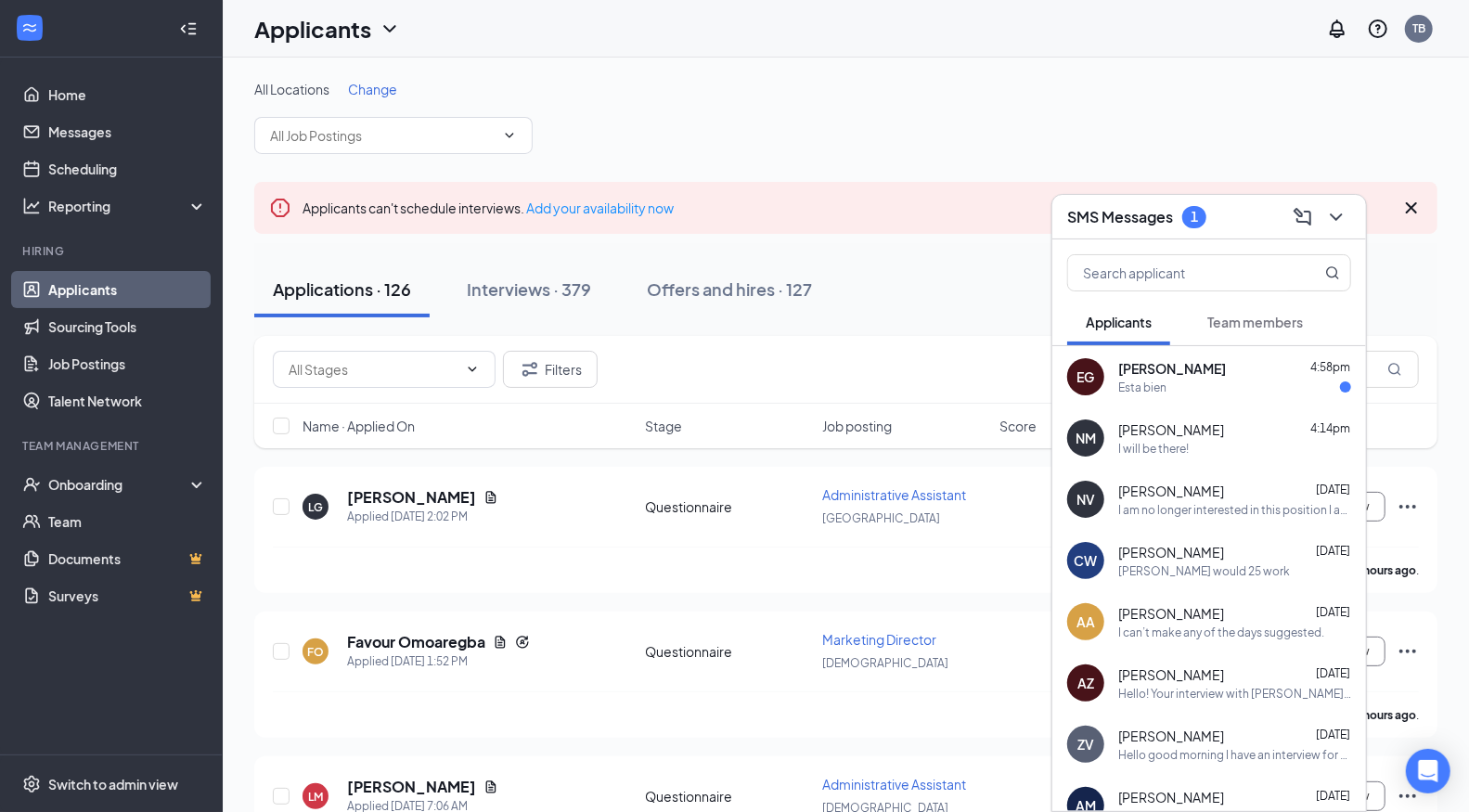
click at [1189, 387] on div "Esta bien" at bounding box center [1234, 387] width 233 height 16
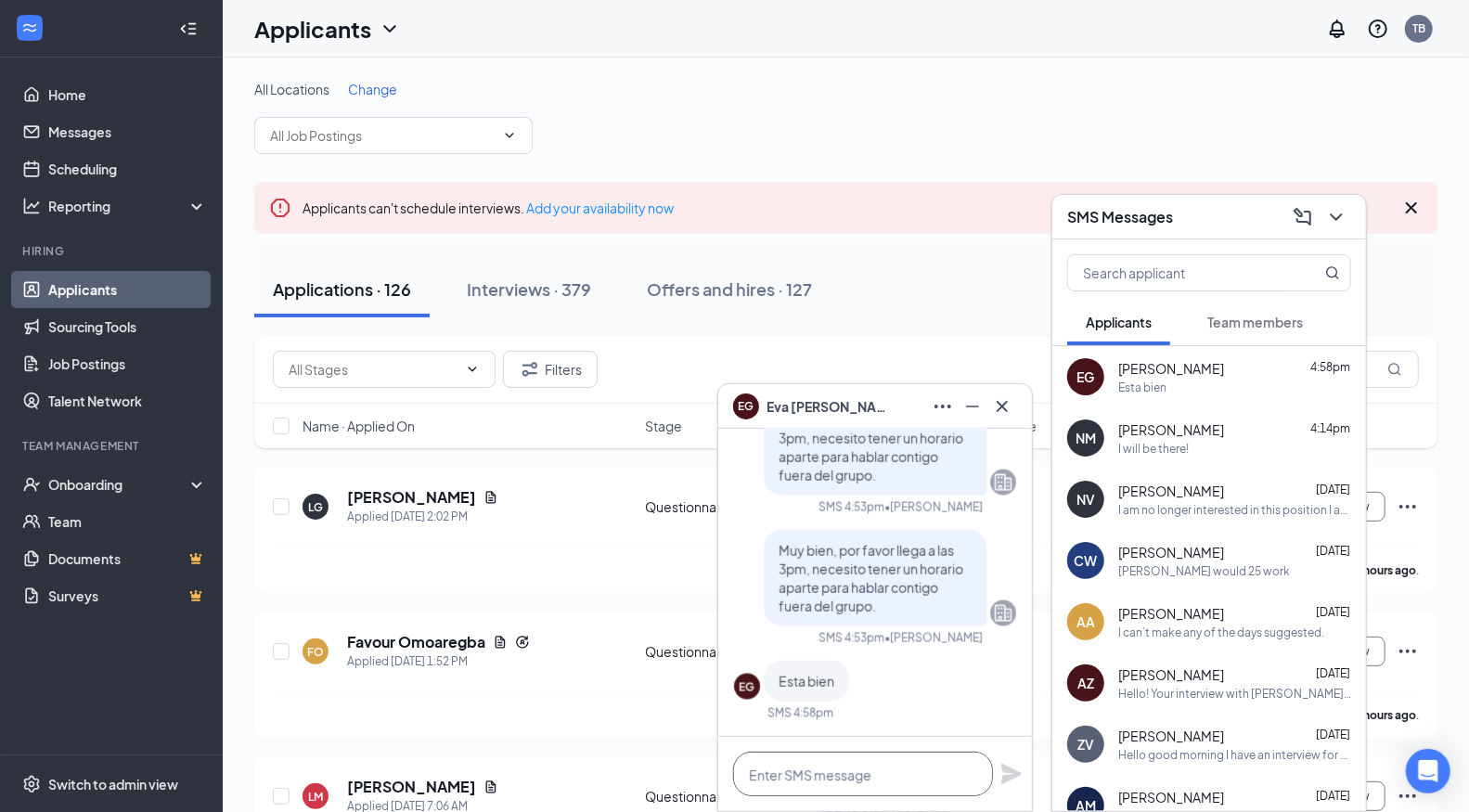
click at [836, 779] on textarea at bounding box center [863, 774] width 260 height 45
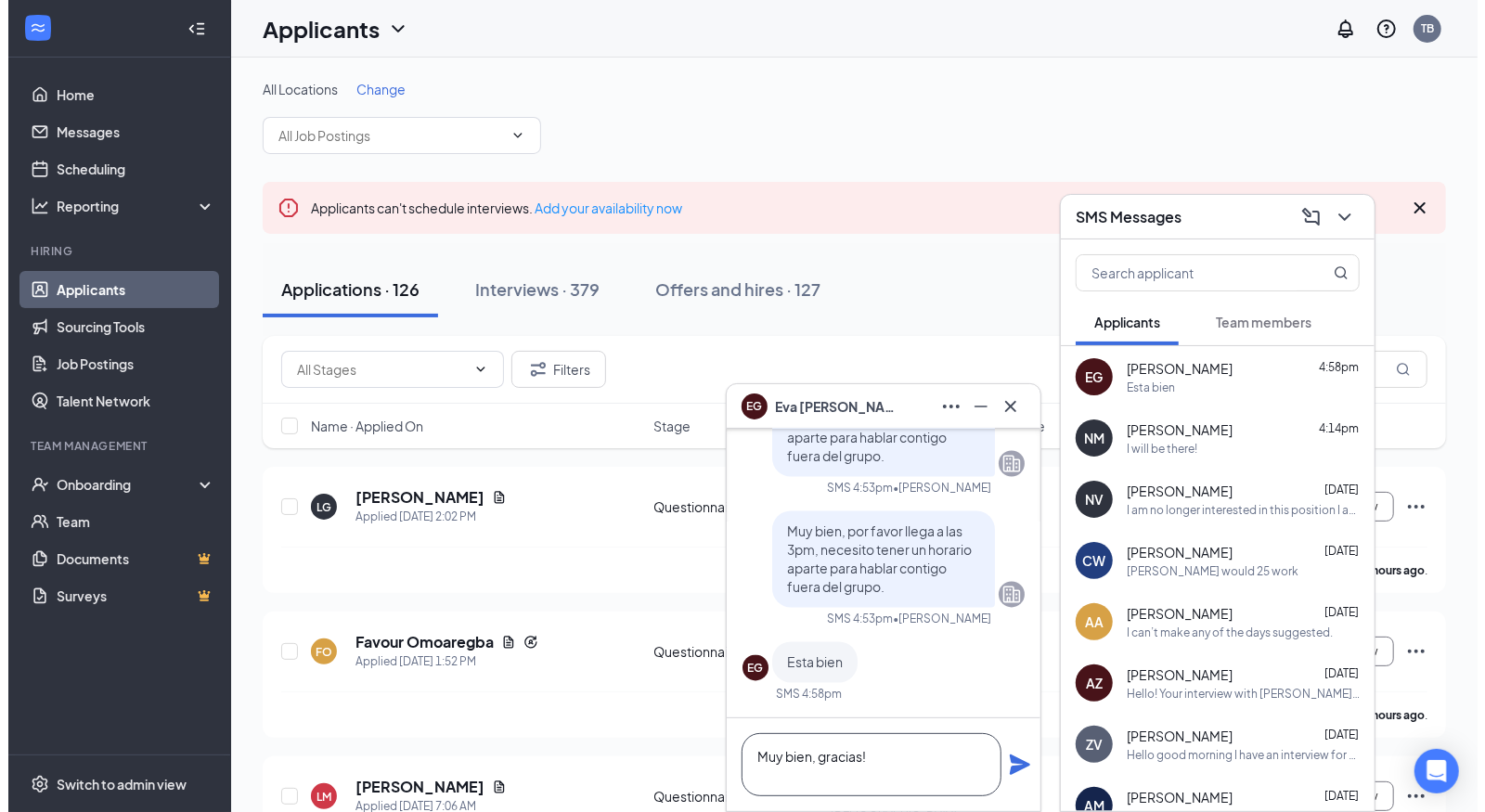
scroll to position [1, 0]
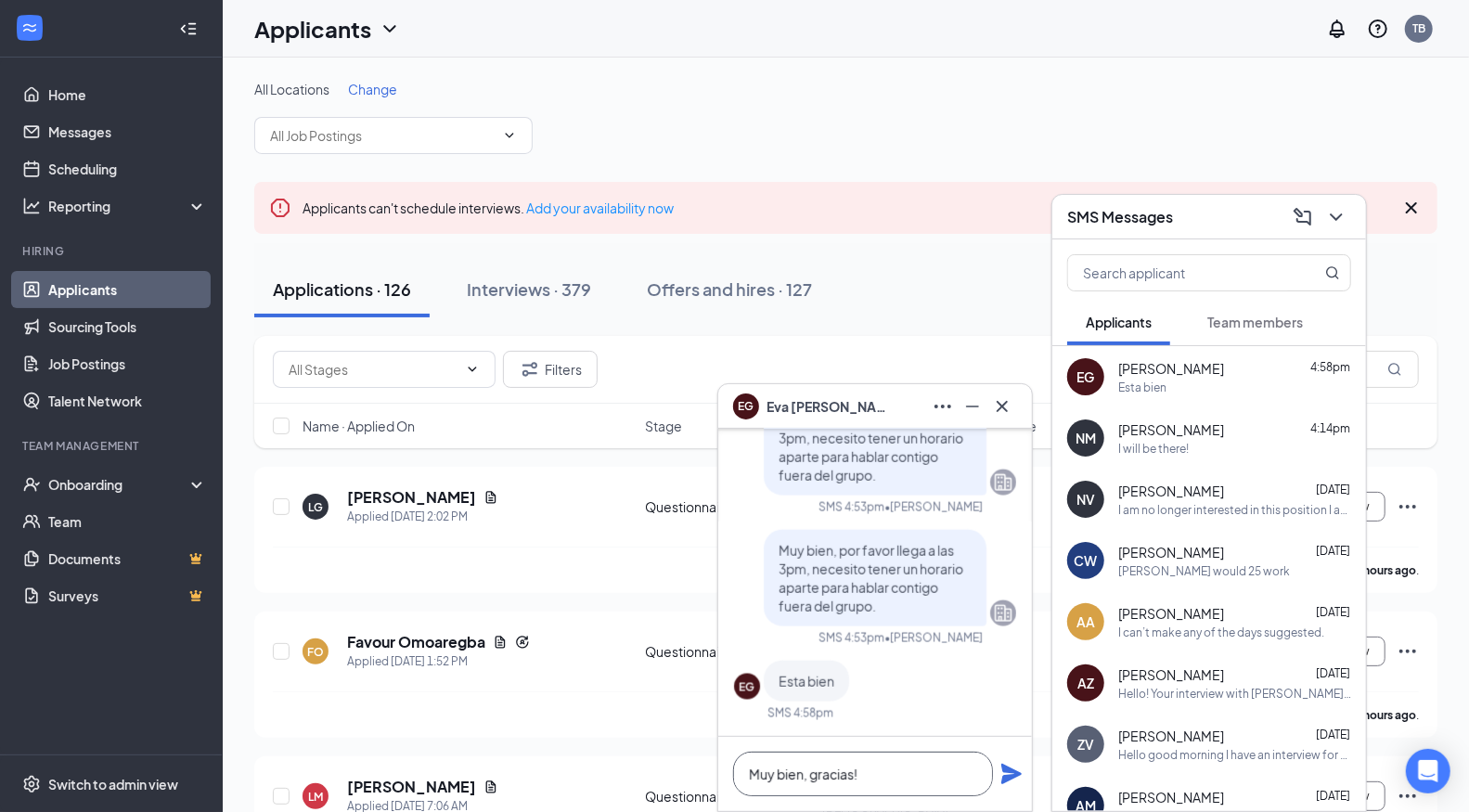
type textarea "Muy bien, gracias!"
click at [1011, 774] on icon "Plane" at bounding box center [1011, 774] width 22 height 22
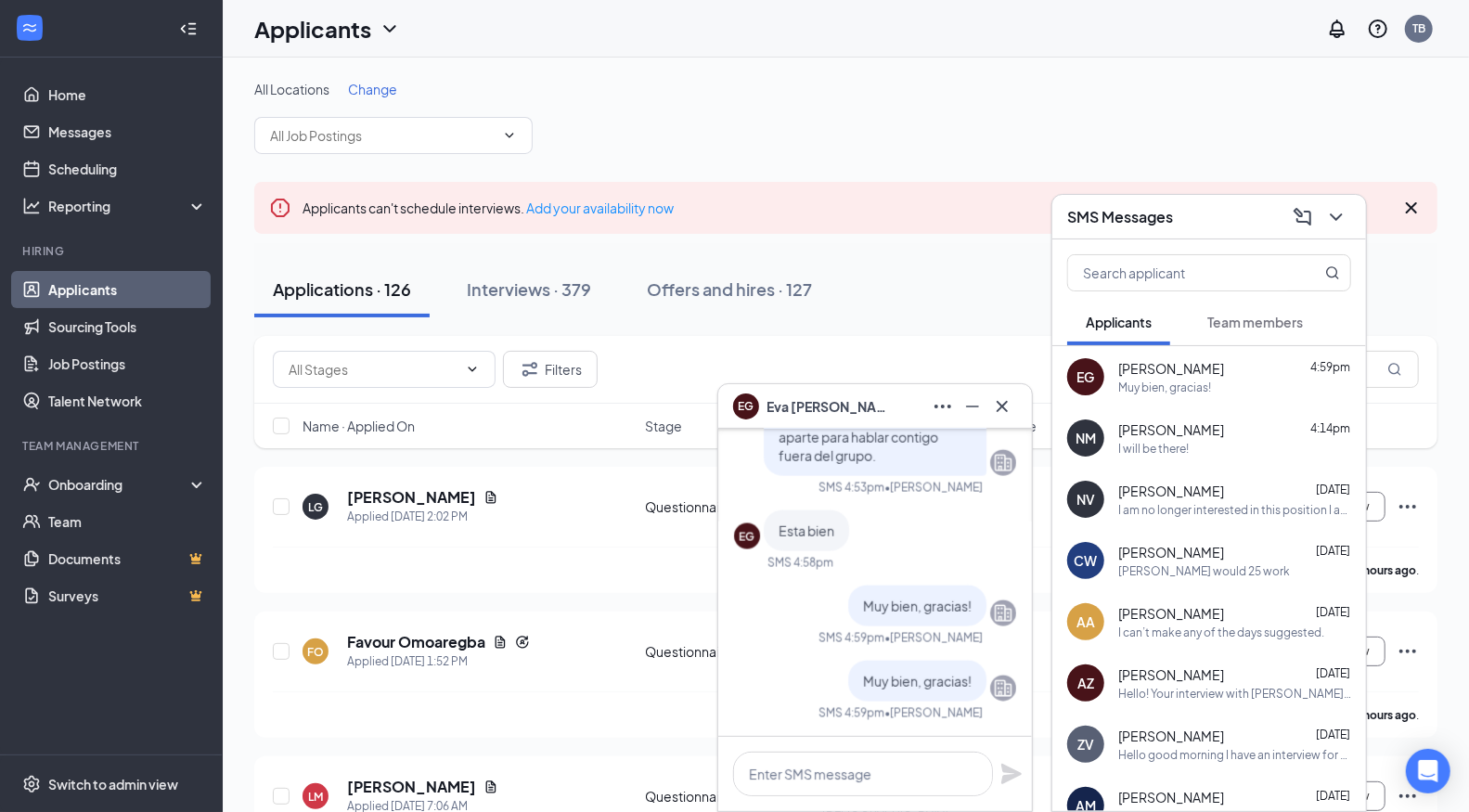
click at [1003, 406] on icon "Cross" at bounding box center [1002, 406] width 11 height 11
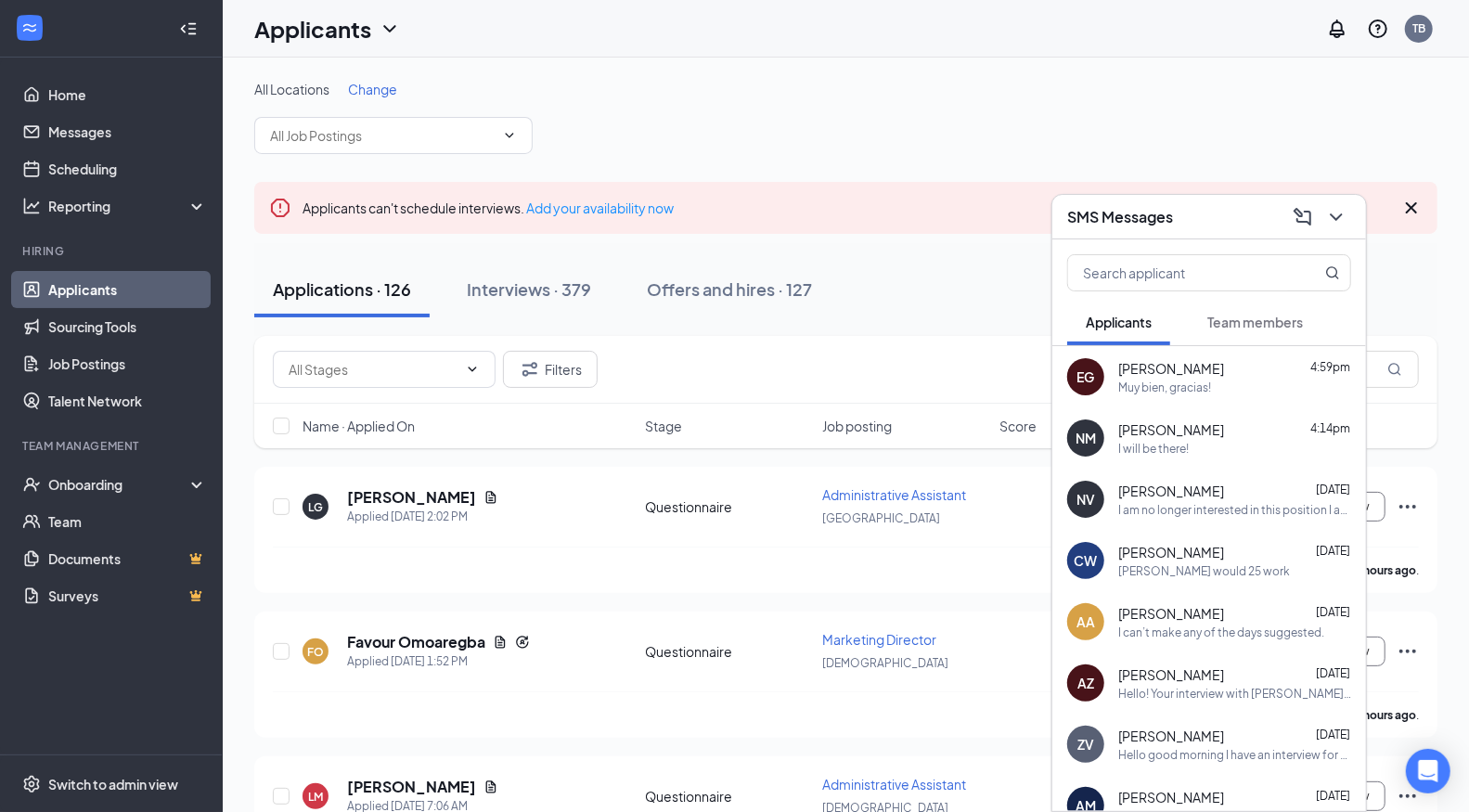
click at [1206, 223] on div "SMS Messages" at bounding box center [1209, 216] width 284 height 29
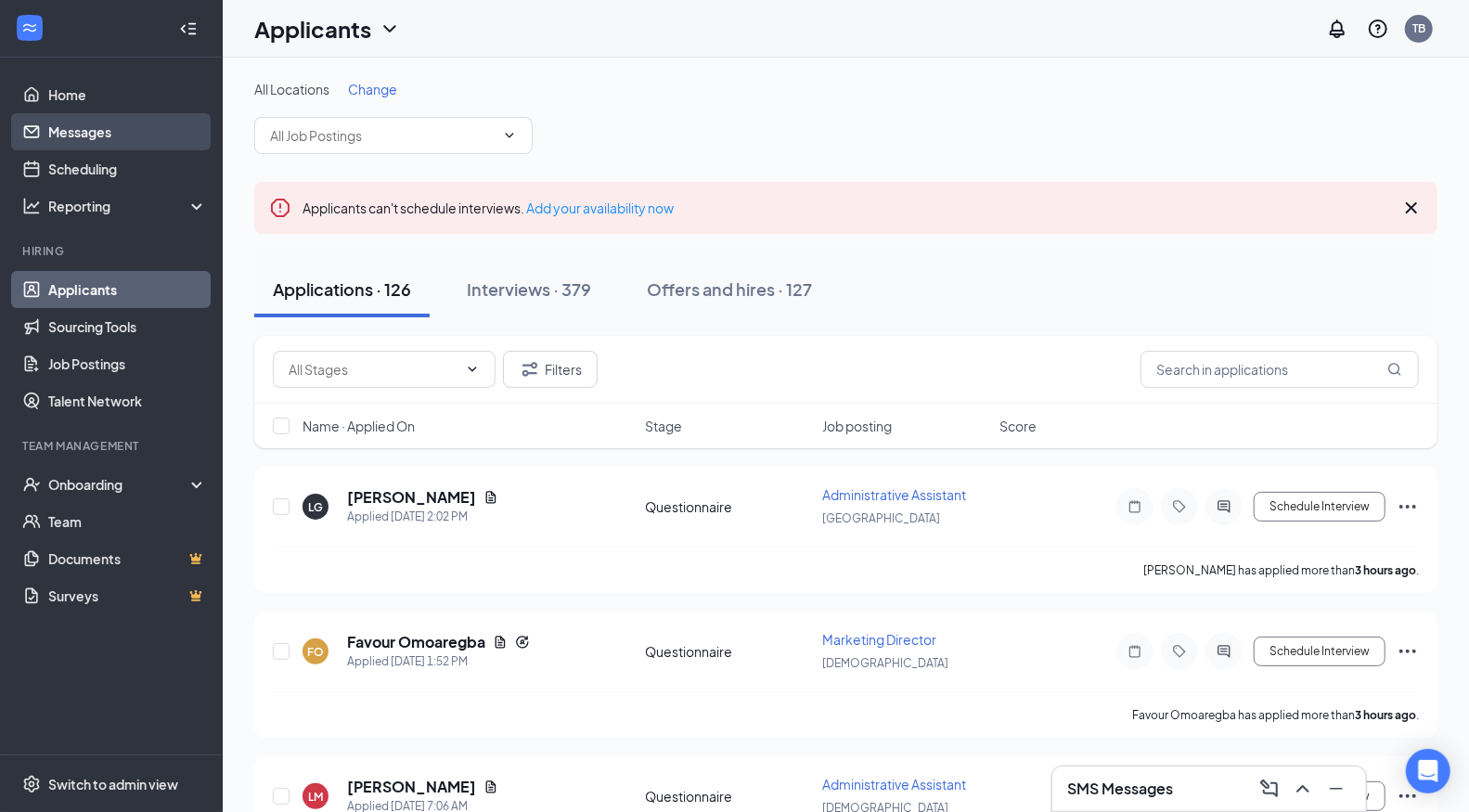
click at [118, 138] on link "Messages" at bounding box center [128, 132] width 159 height 37
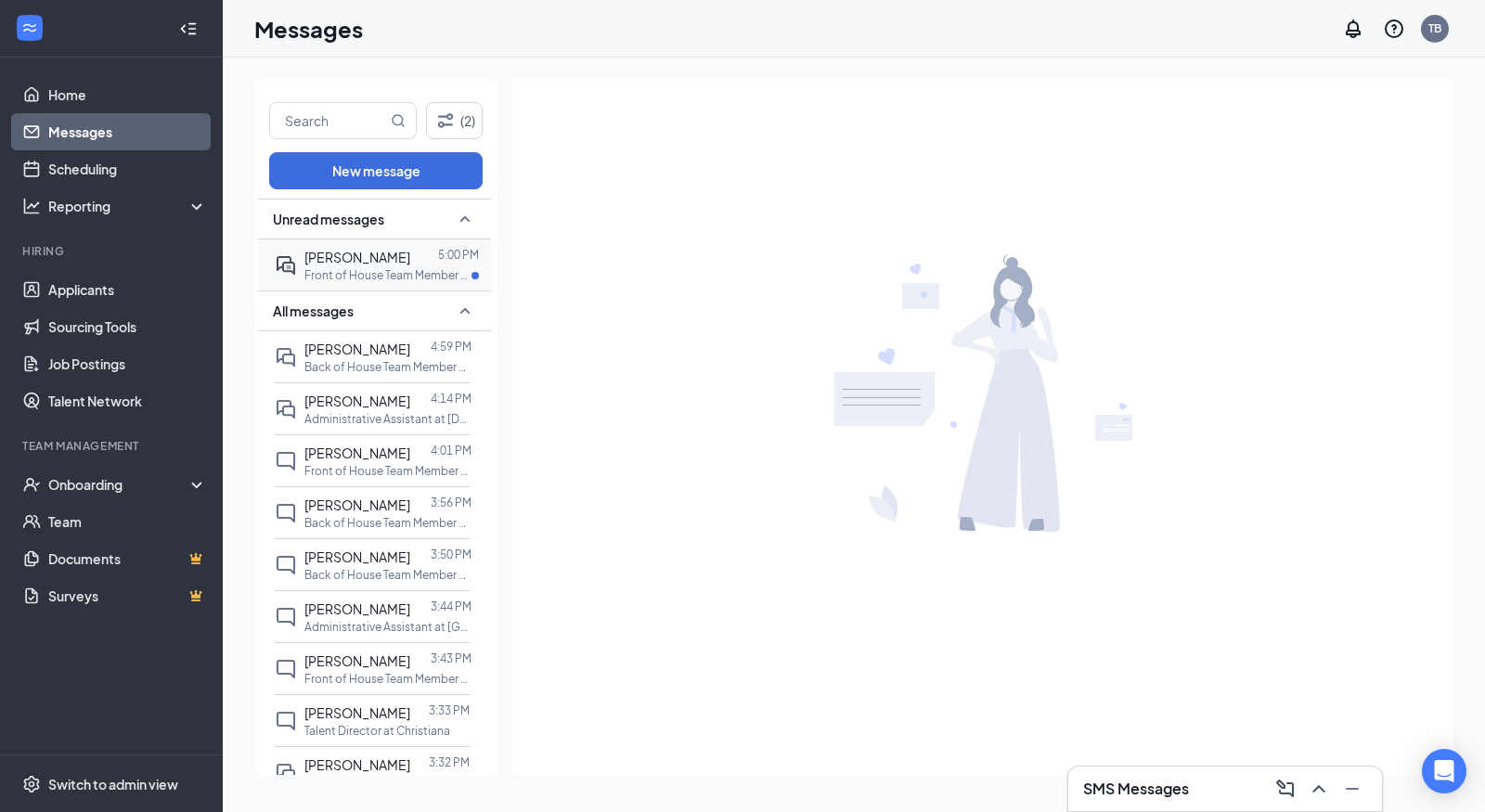
click at [390, 249] on span "[PERSON_NAME]" at bounding box center [357, 257] width 106 height 17
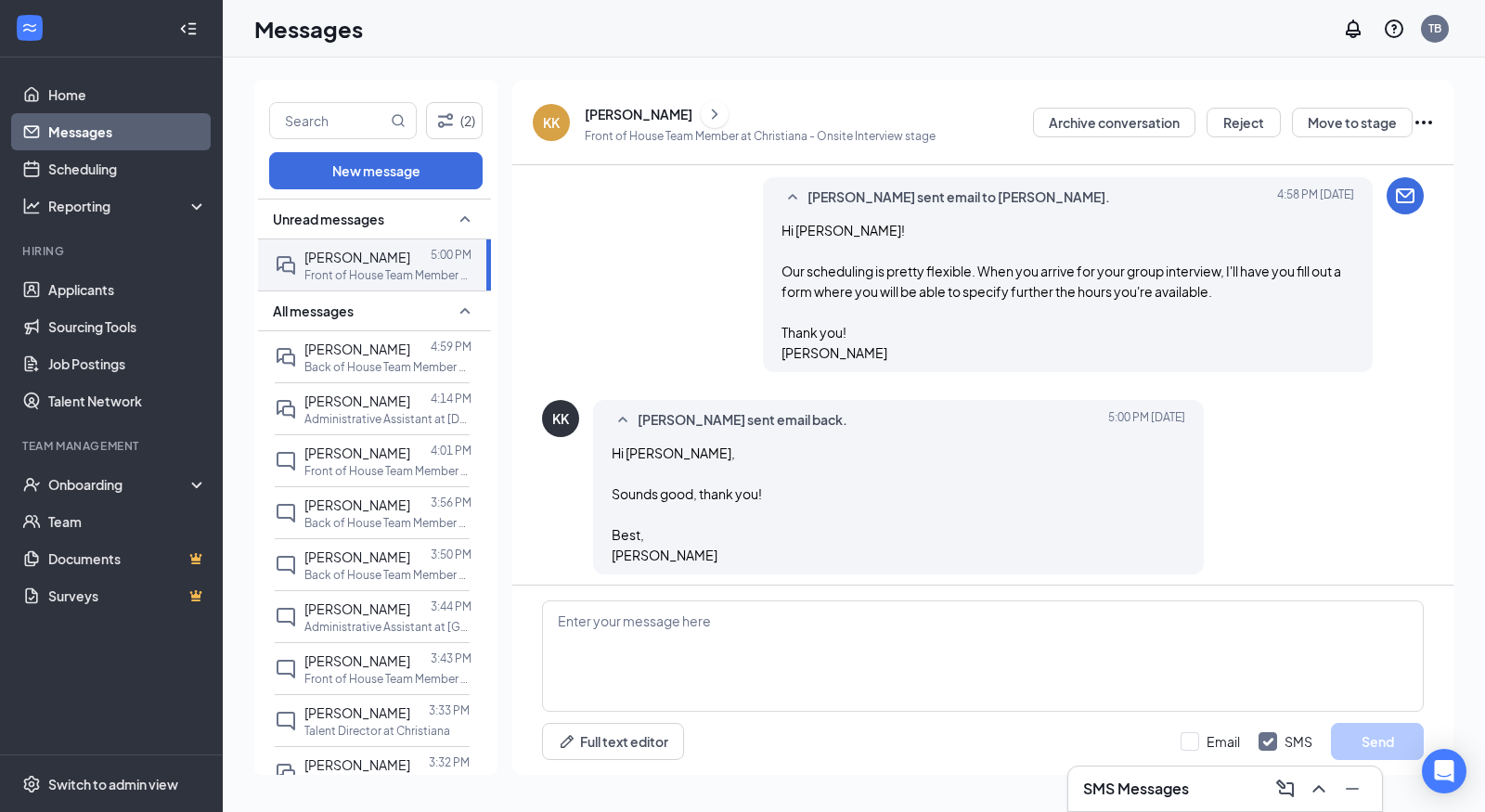
scroll to position [791, 0]
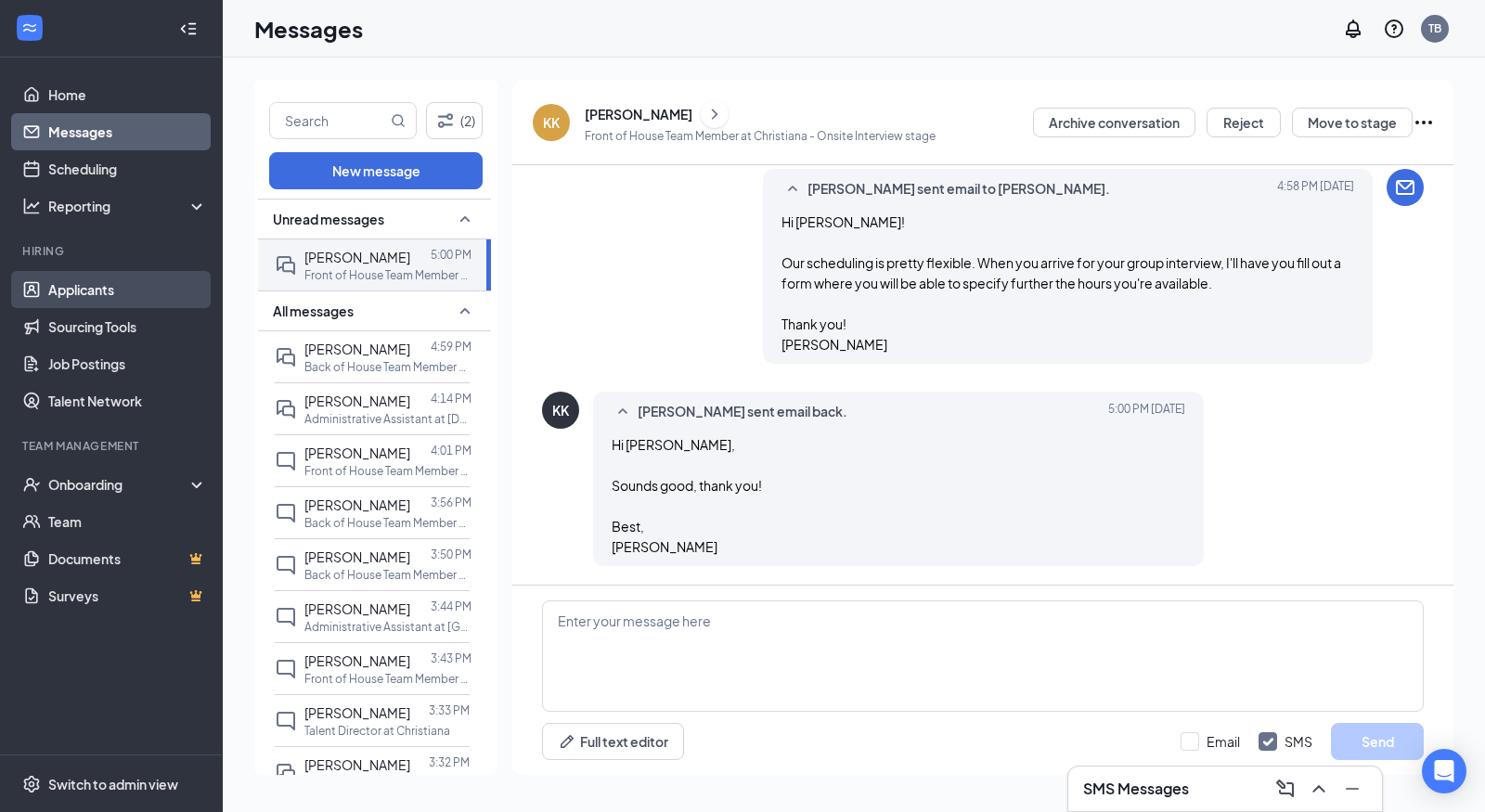
click at [107, 295] on link "Applicants" at bounding box center [128, 290] width 159 height 37
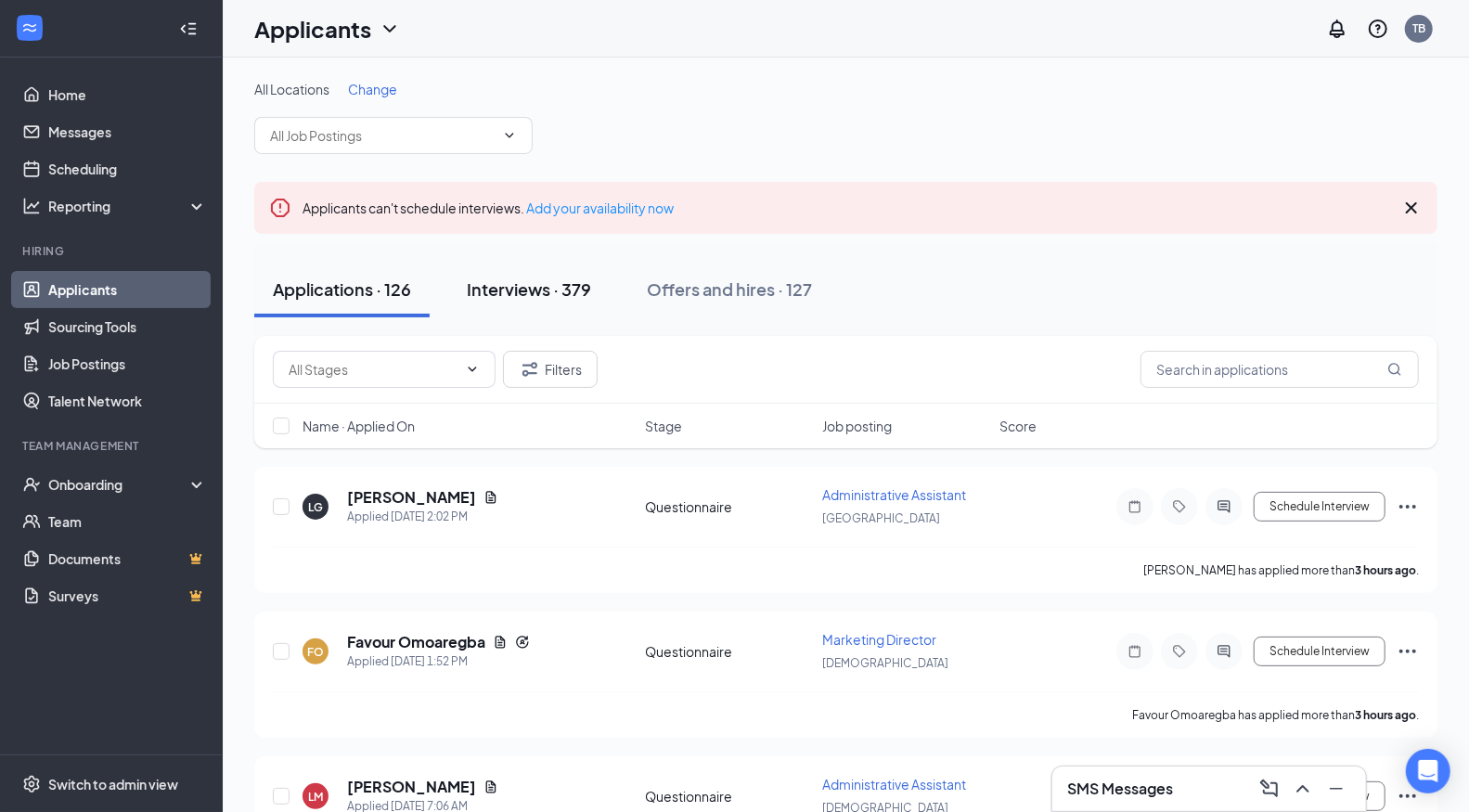
click at [547, 279] on div "Interviews · 379" at bounding box center [528, 289] width 124 height 23
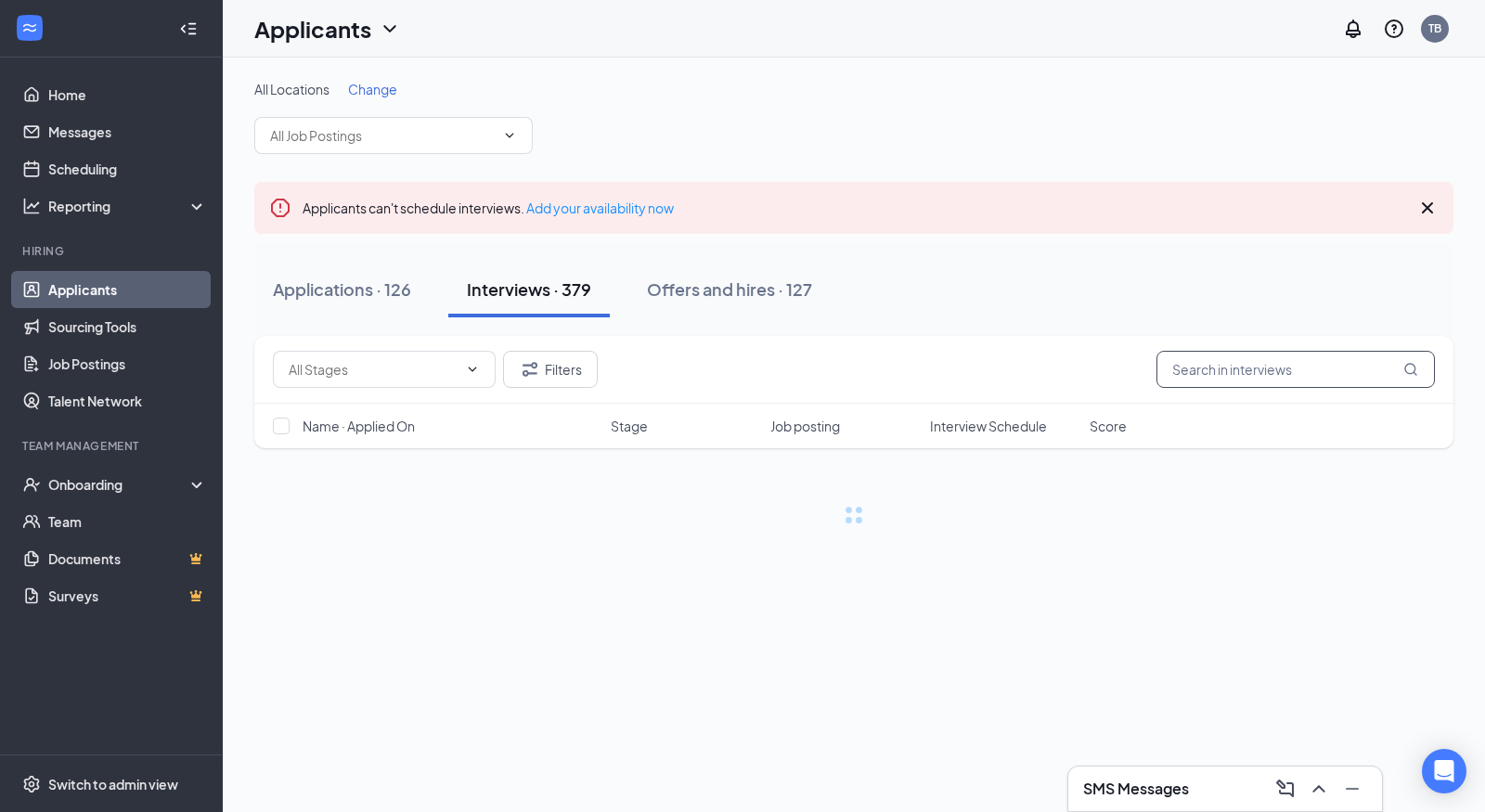
click at [1223, 380] on input "text" at bounding box center [1295, 369] width 278 height 37
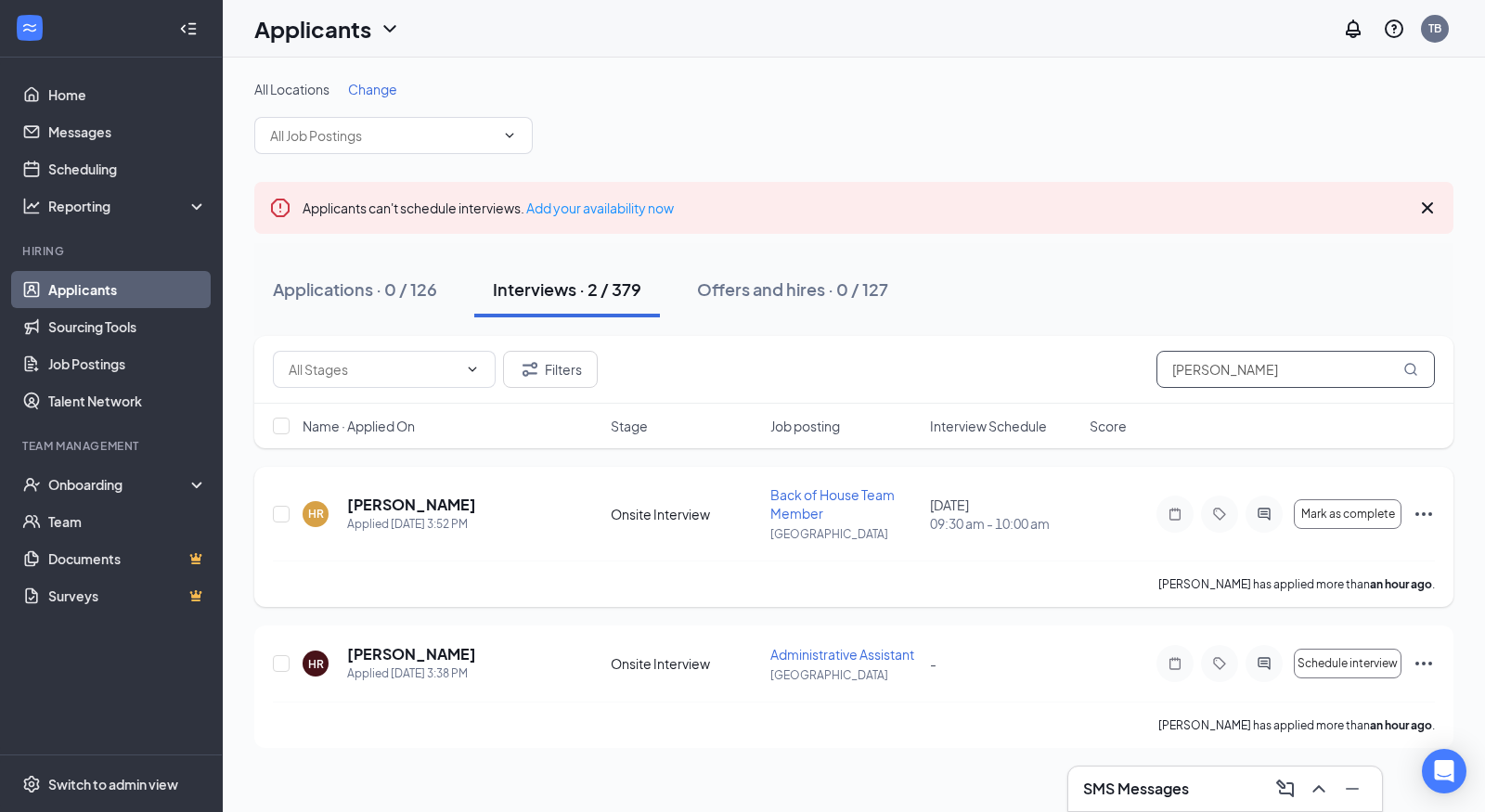
type input "[PERSON_NAME]"
click at [1273, 512] on icon "ActiveChat" at bounding box center [1264, 514] width 22 height 15
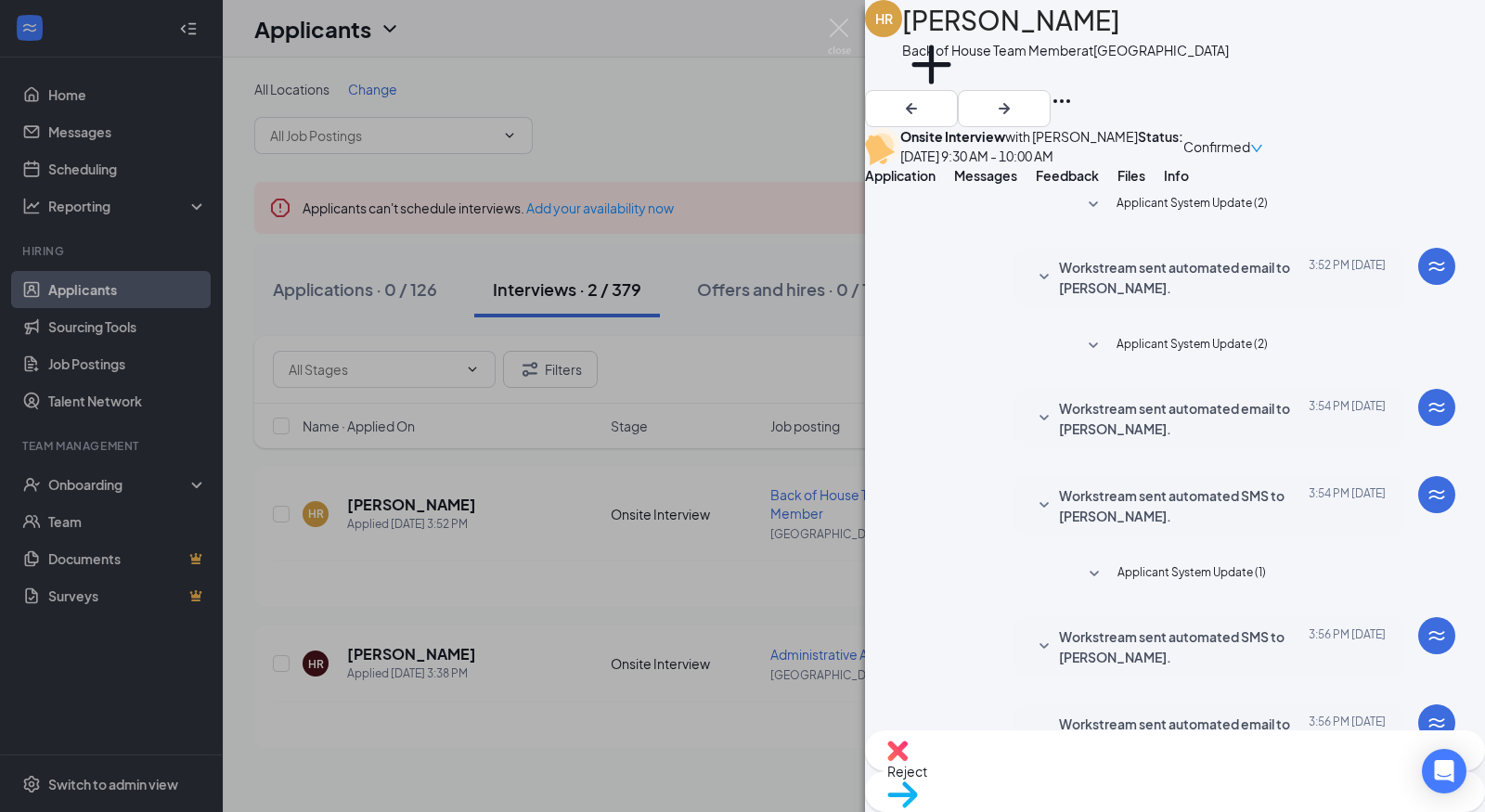
scroll to position [311, 0]
paste textarea "Hola, ¿estás disponible el sábado a las 9 a. m. para reunirte con el gerente de…"
type textarea "Hola, ¿estás disponible el sábado a las 9 a. m. para reunirte con el gerente de…"
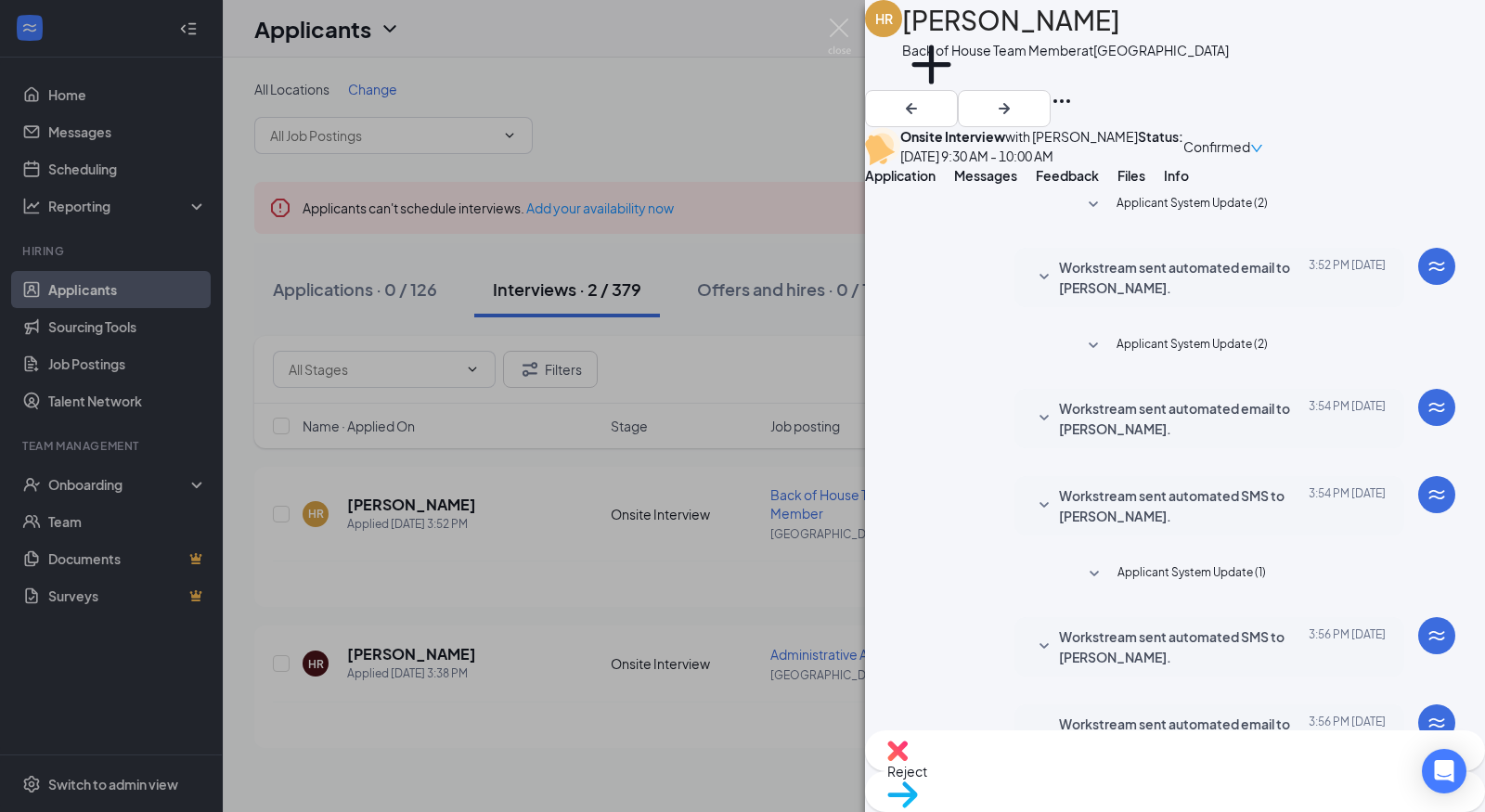
checkbox input "true"
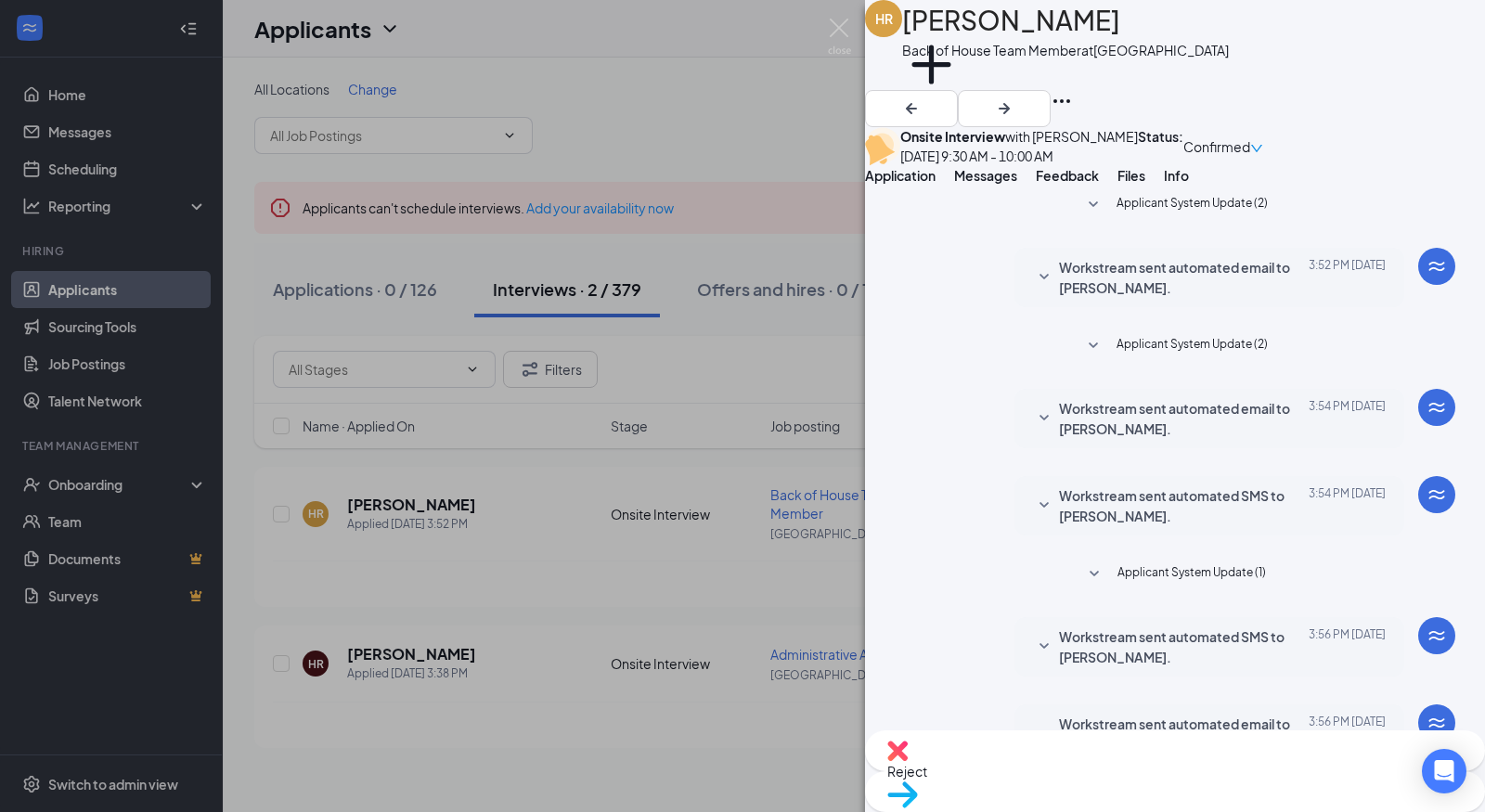
paste textarea "También"
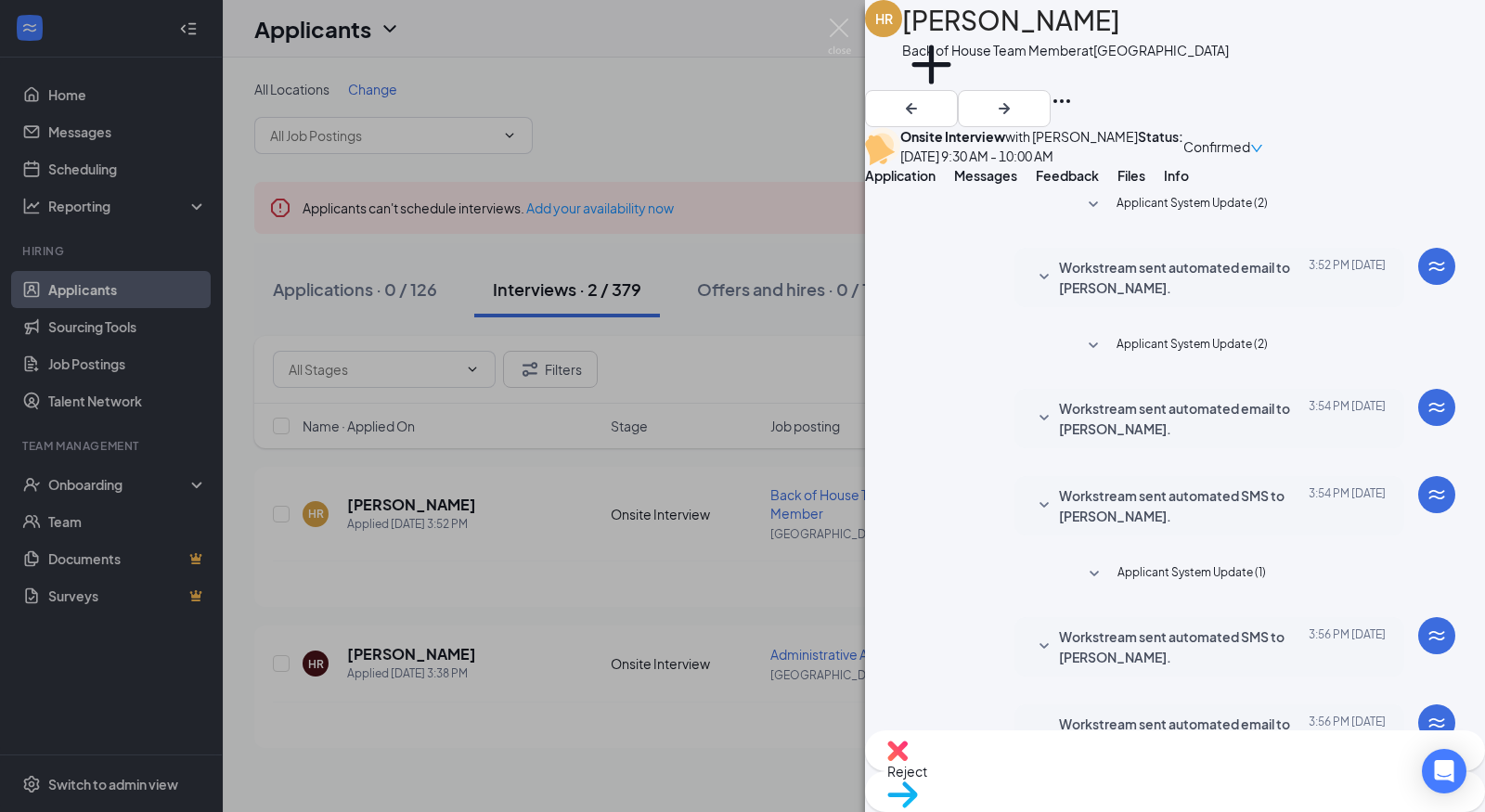
type textarea "Hola, ¿estás disponible el sábado a las 9 a. m. para reunirte con el gerente de…"
